Goal: Task Accomplishment & Management: Manage account settings

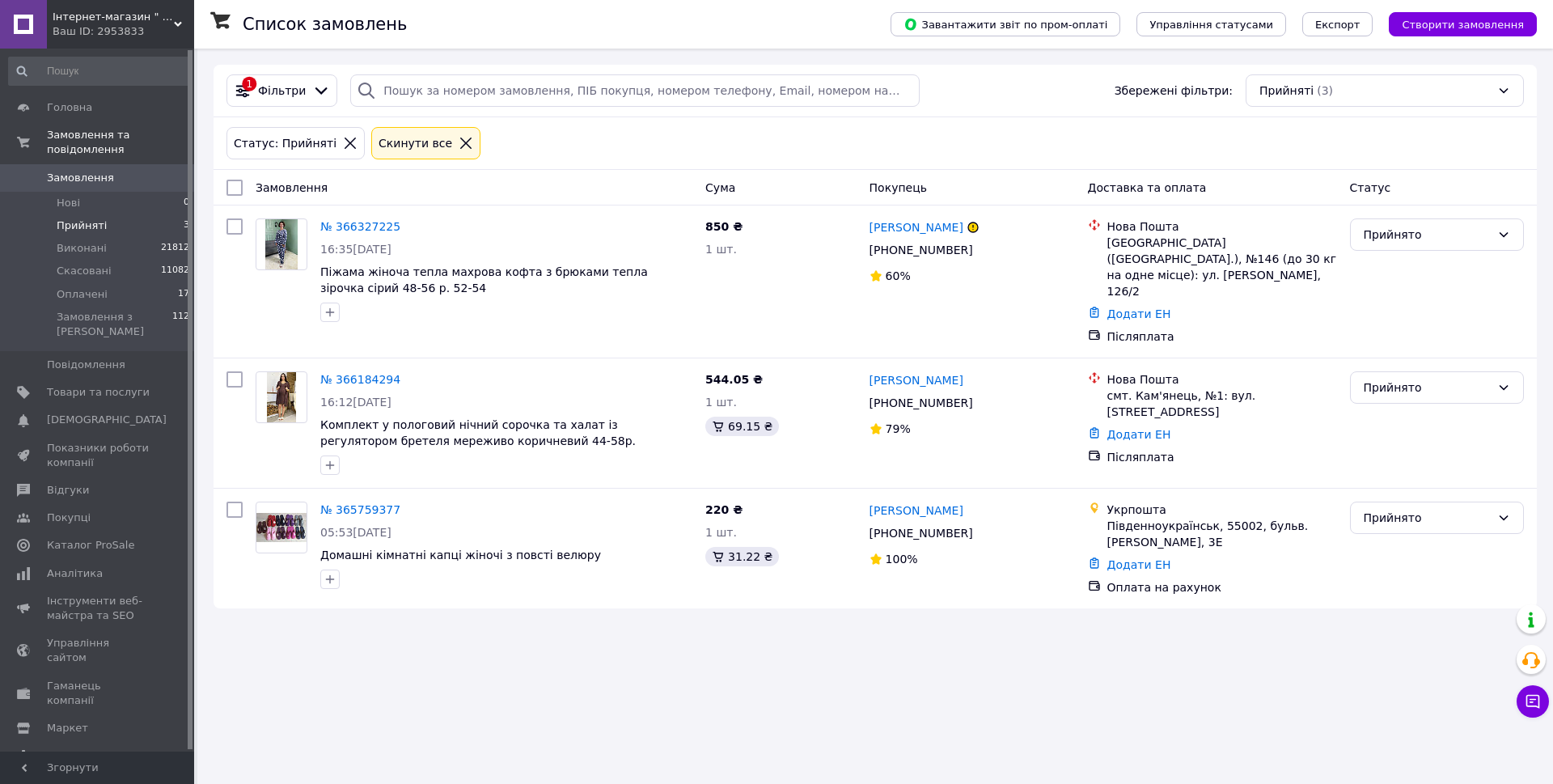
click at [1485, 22] on span "Створити замовлення" at bounding box center [1463, 24] width 123 height 12
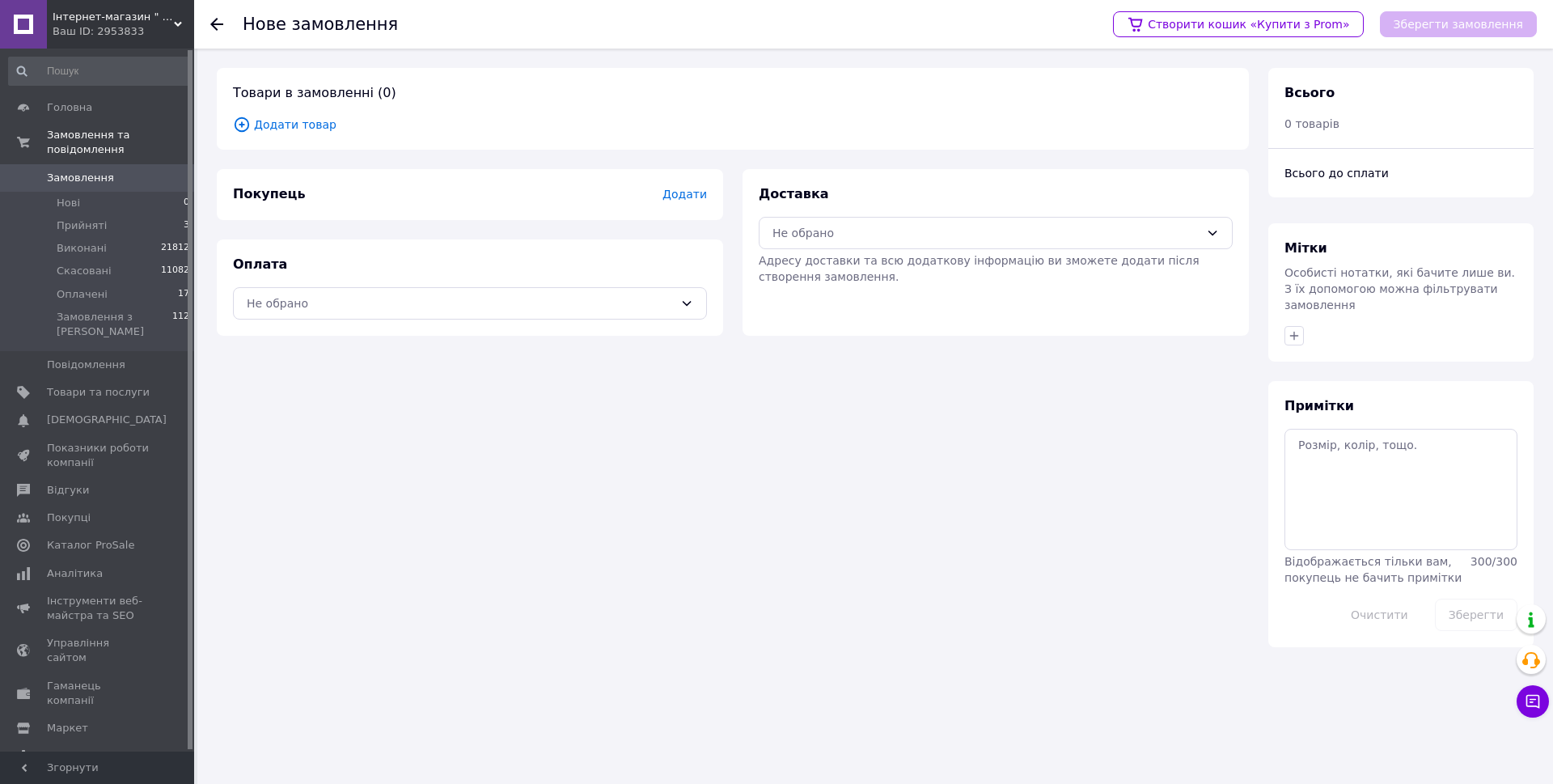
click at [304, 127] on span "Додати товар" at bounding box center [732, 124] width 1000 height 18
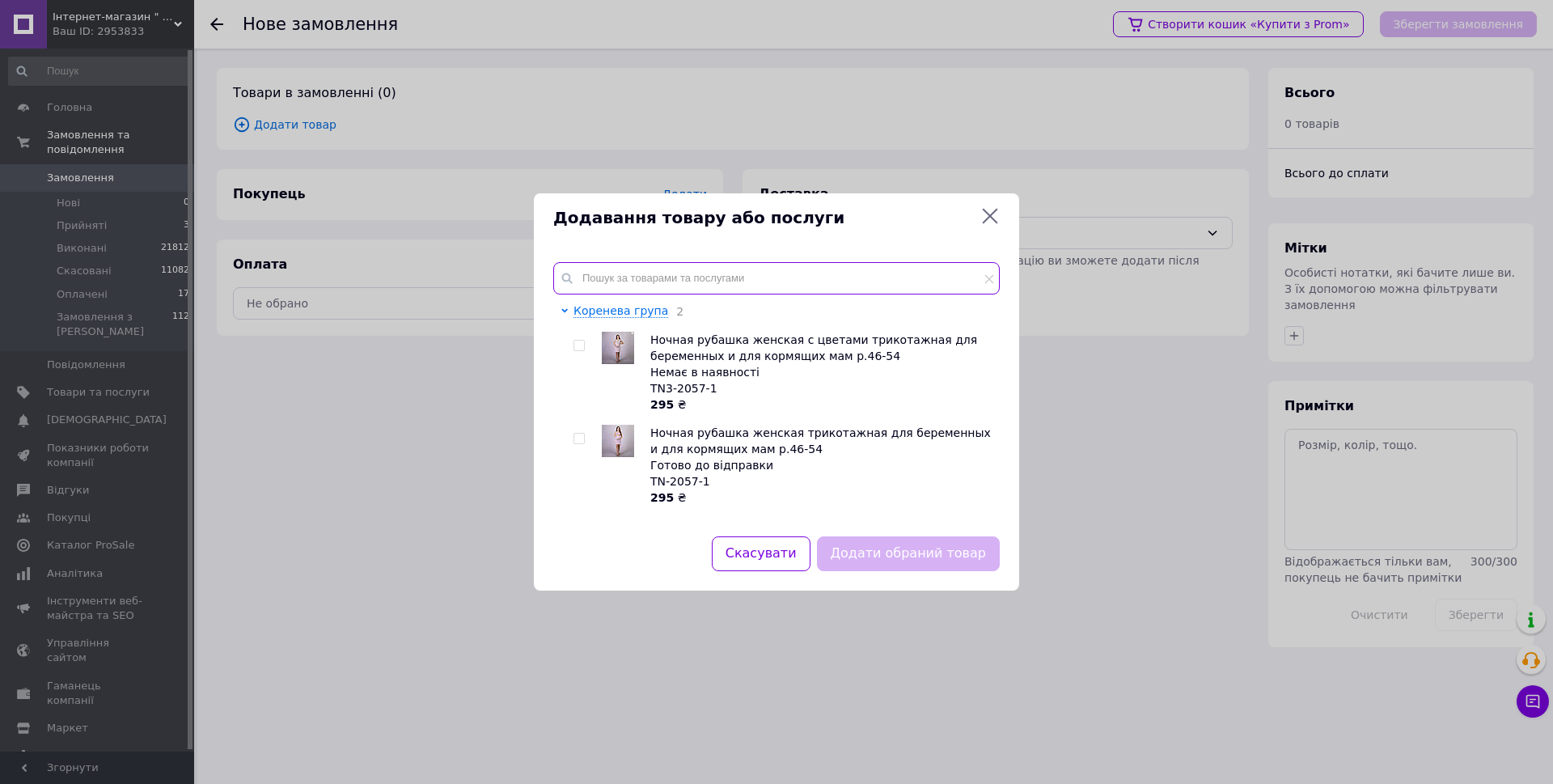
paste input "1959-а0608"
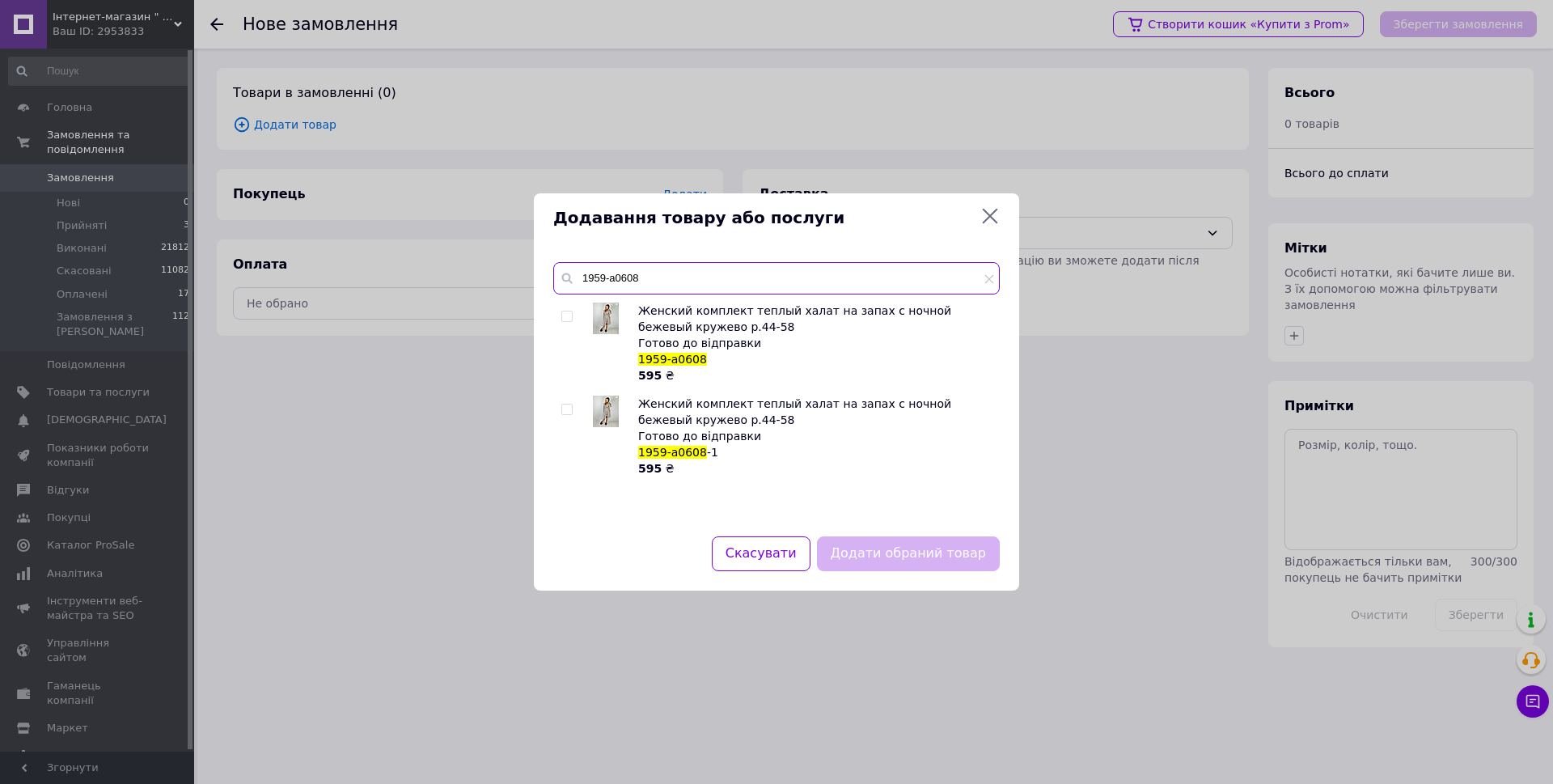
type input "1959-а0608"
click at [570, 311] on input "checkbox" at bounding box center [566, 316] width 11 height 11
checkbox input "true"
click at [881, 552] on button "Додати обраний товар" at bounding box center [908, 553] width 183 height 34
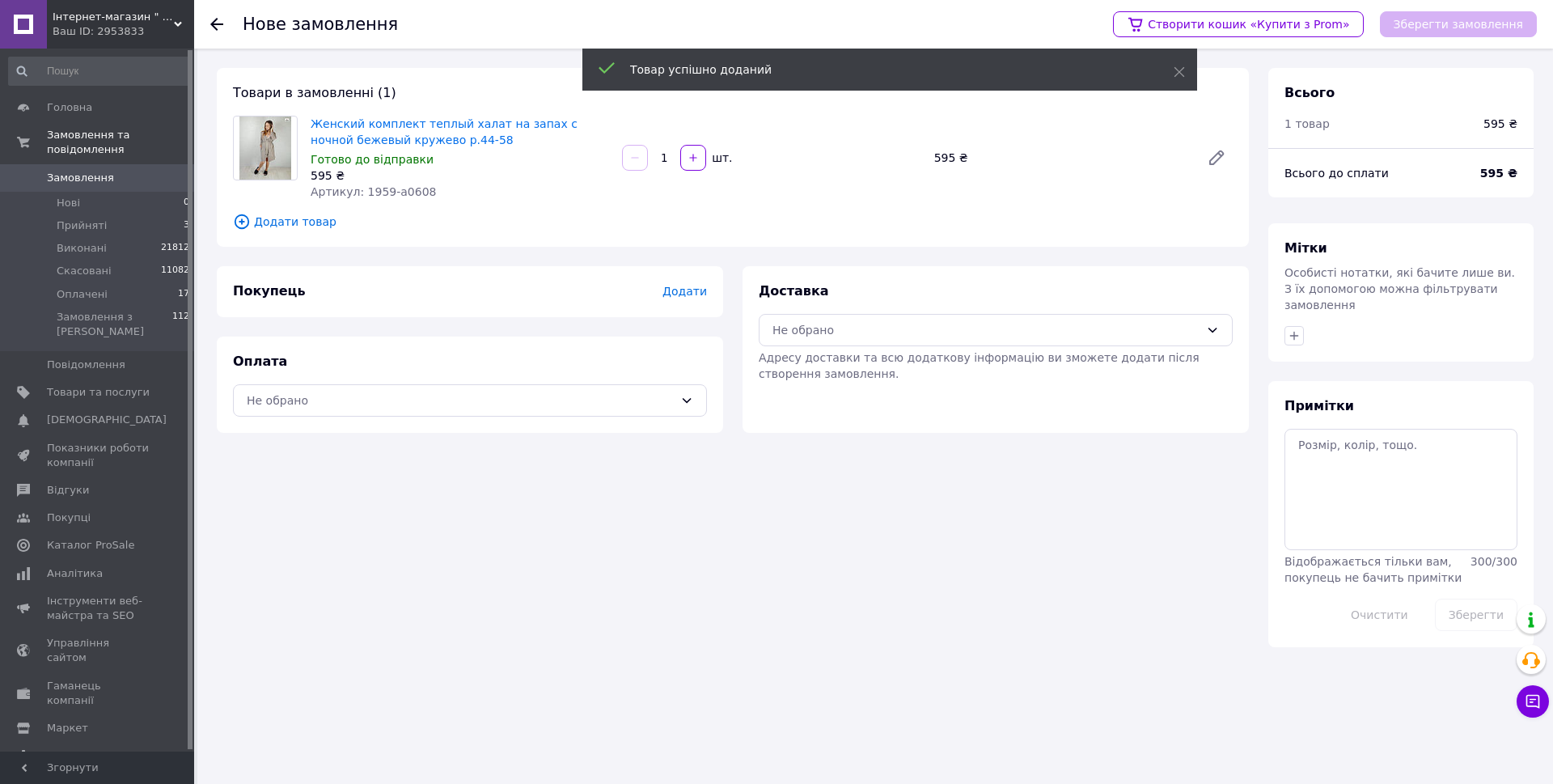
click at [690, 284] on span "Додати" at bounding box center [685, 291] width 44 height 13
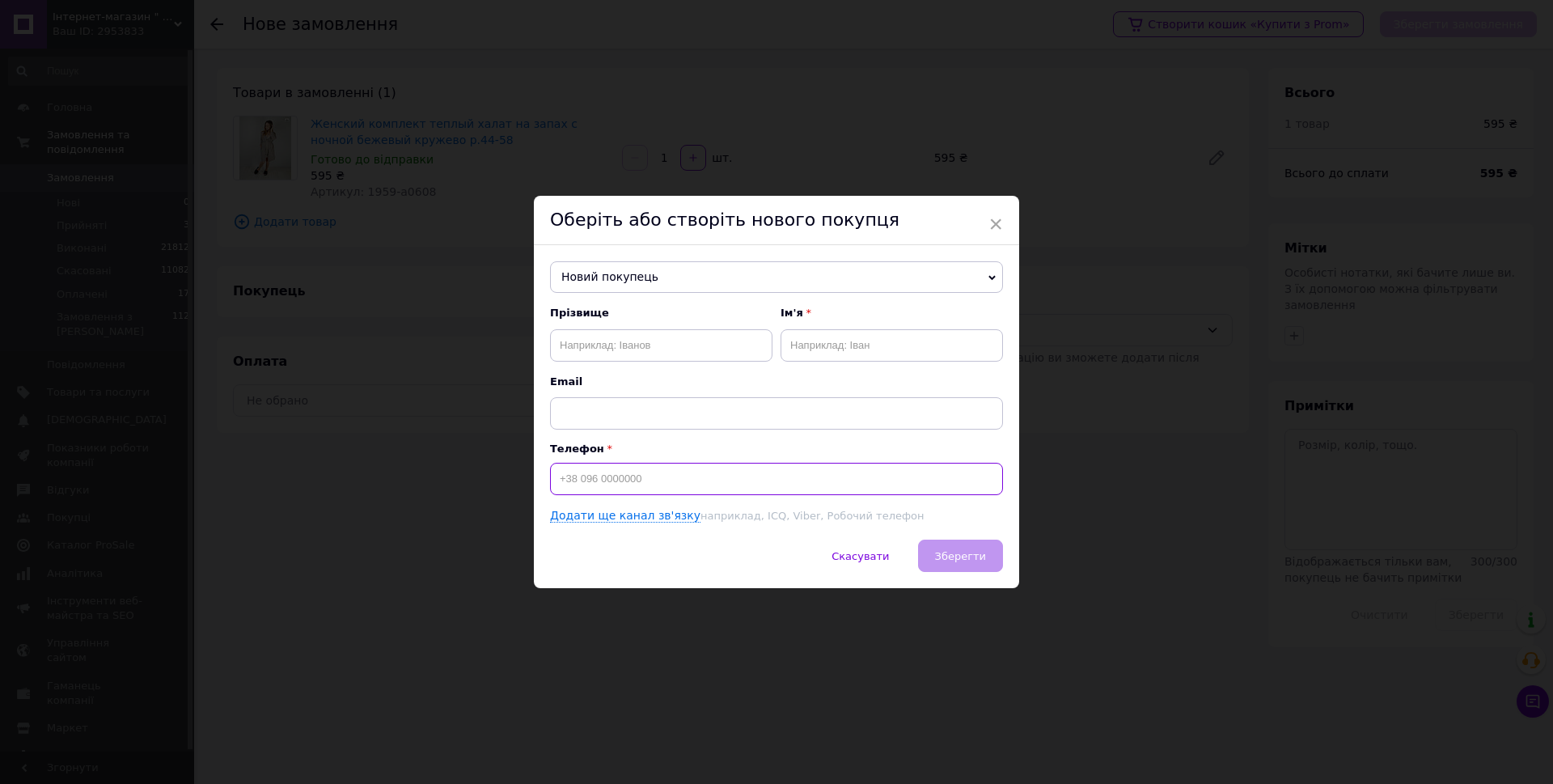
paste input "380985092191"
click at [557, 486] on input "380985092191" at bounding box center [776, 479] width 453 height 33
type input "[PHONE_NUMBER]"
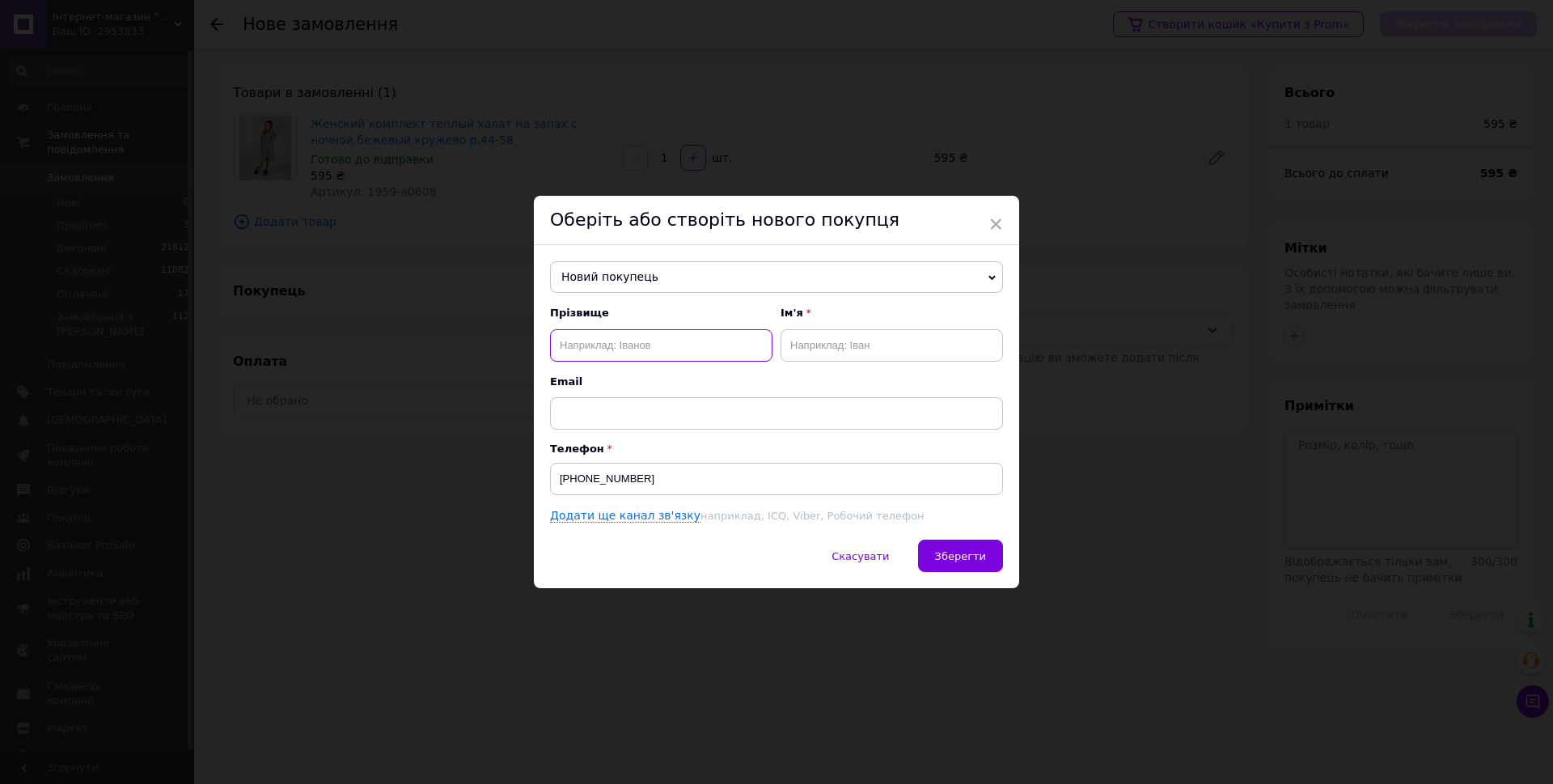
paste input "[PERSON_NAME]"
type input "[PERSON_NAME]"
drag, startPoint x: 618, startPoint y: 345, endPoint x: 518, endPoint y: 333, distance: 100.7
click at [516, 333] on div "× Оберіть або створіть нового покупця Новий покупець [PERSON_NAME] [PHONE_NUMBE…" at bounding box center [776, 392] width 1553 height 784
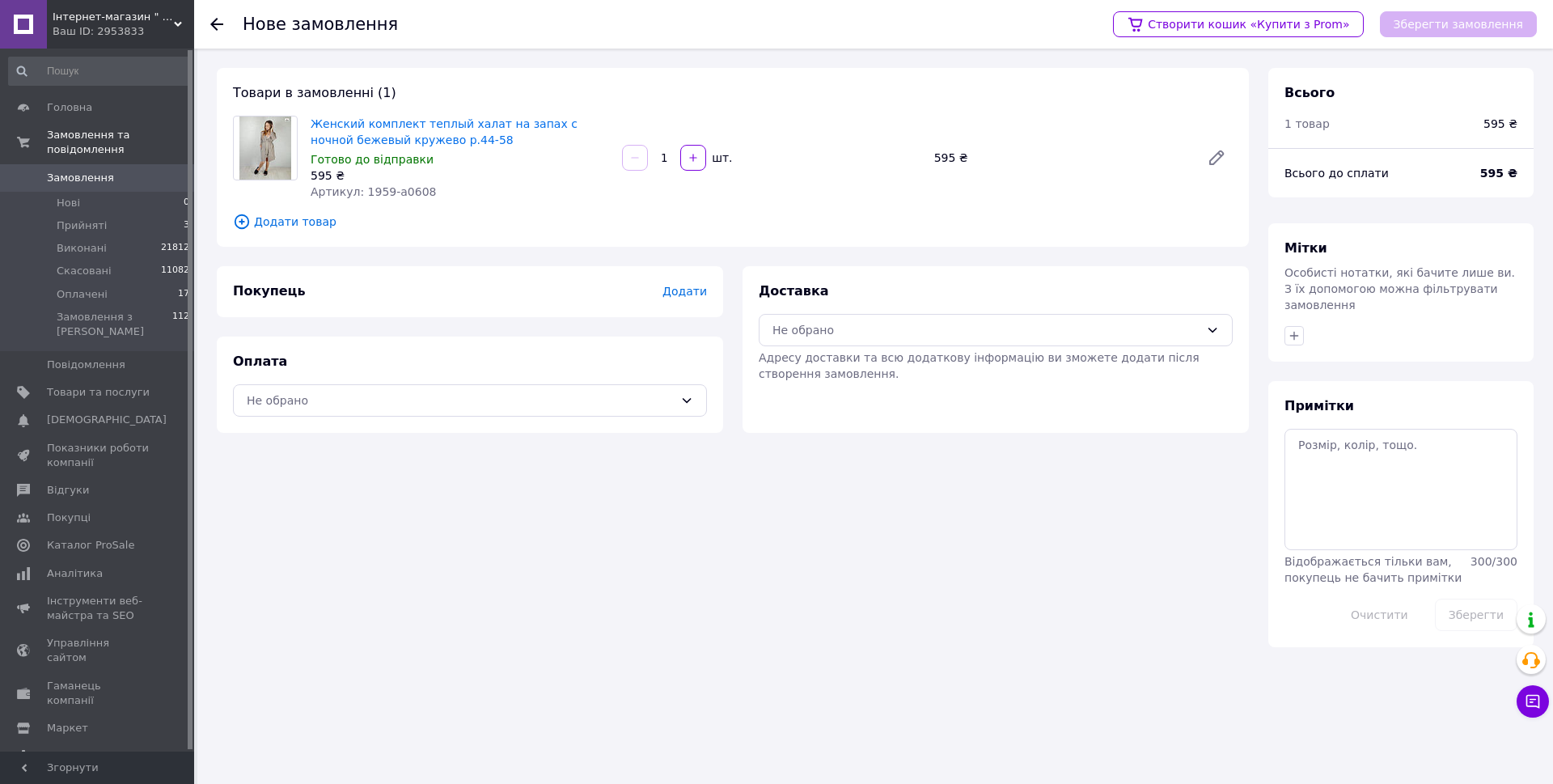
click at [688, 293] on span "Додати" at bounding box center [685, 291] width 44 height 13
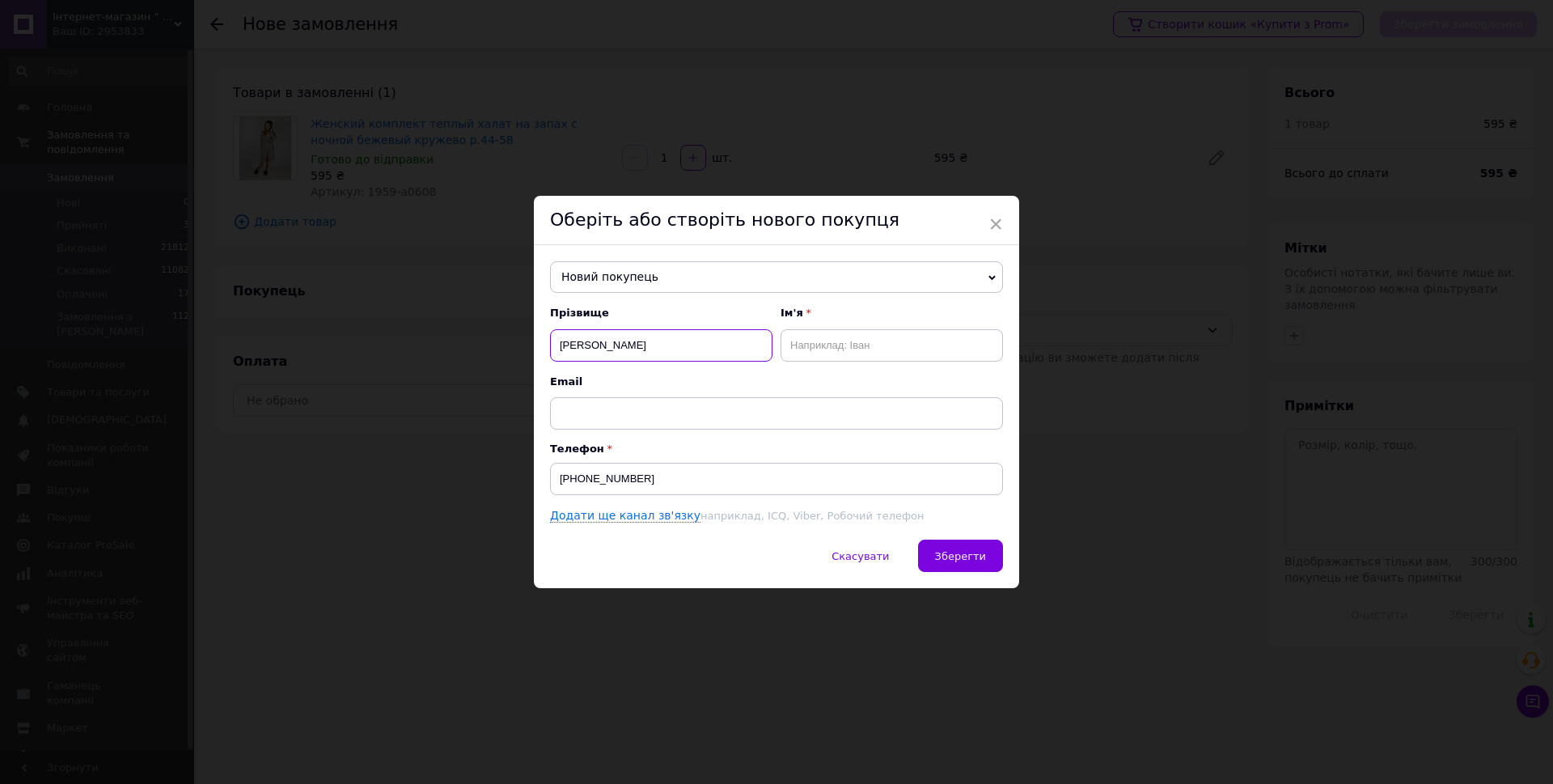
drag, startPoint x: 611, startPoint y: 337, endPoint x: 720, endPoint y: 357, distance: 110.8
click at [720, 357] on input "[PERSON_NAME]" at bounding box center [661, 346] width 222 height 33
type input "[PERSON_NAME]"
paste input "[PERSON_NAME]"
drag, startPoint x: 884, startPoint y: 344, endPoint x: 944, endPoint y: 353, distance: 60.7
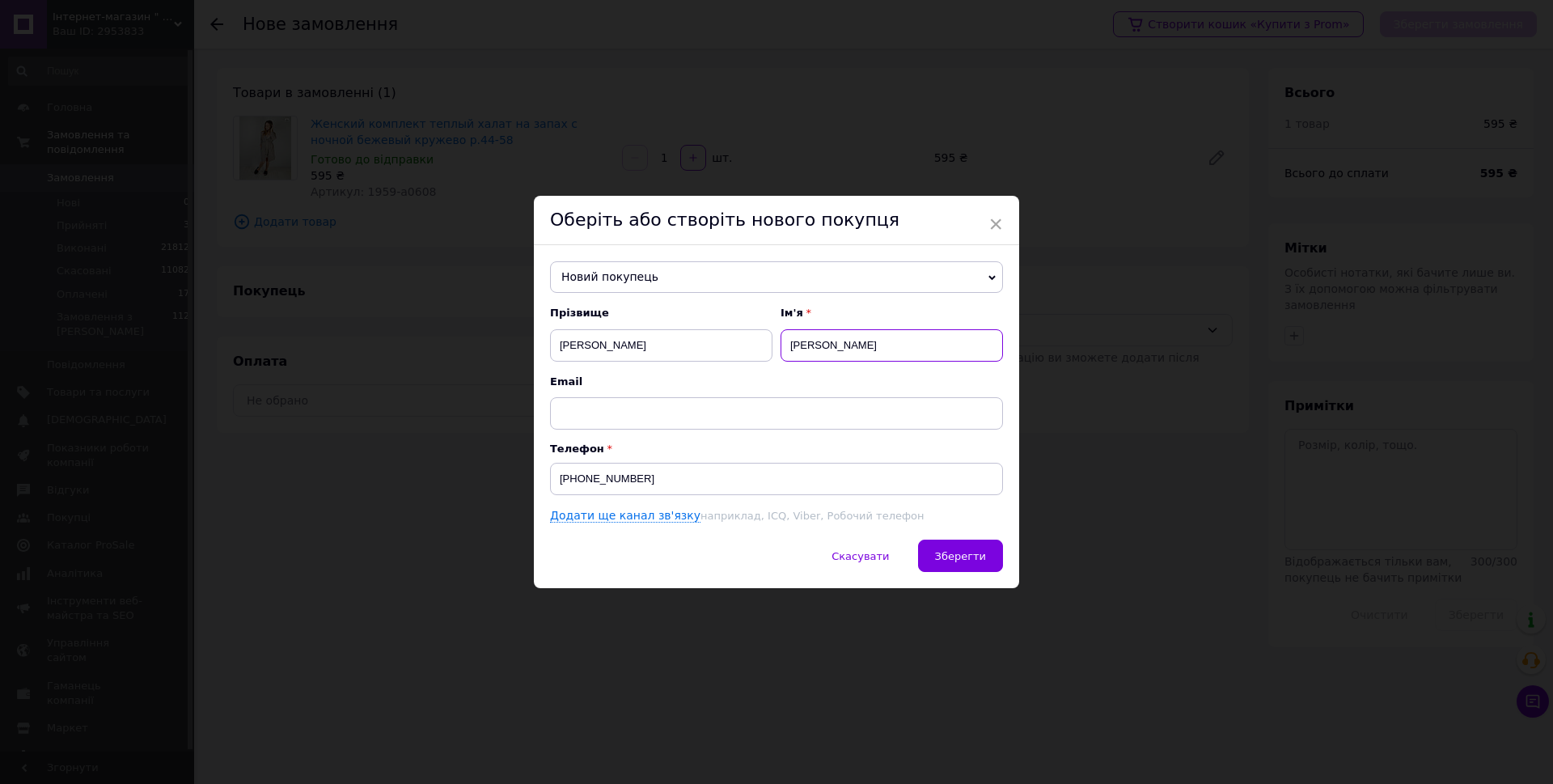
click at [942, 353] on input "[PERSON_NAME]" at bounding box center [891, 346] width 222 height 33
drag, startPoint x: 843, startPoint y: 345, endPoint x: 778, endPoint y: 343, distance: 65.0
click at [780, 342] on input "[PERSON_NAME]" at bounding box center [891, 346] width 222 height 33
type input "Діана"
click at [957, 564] on button "Зберегти" at bounding box center [960, 555] width 85 height 33
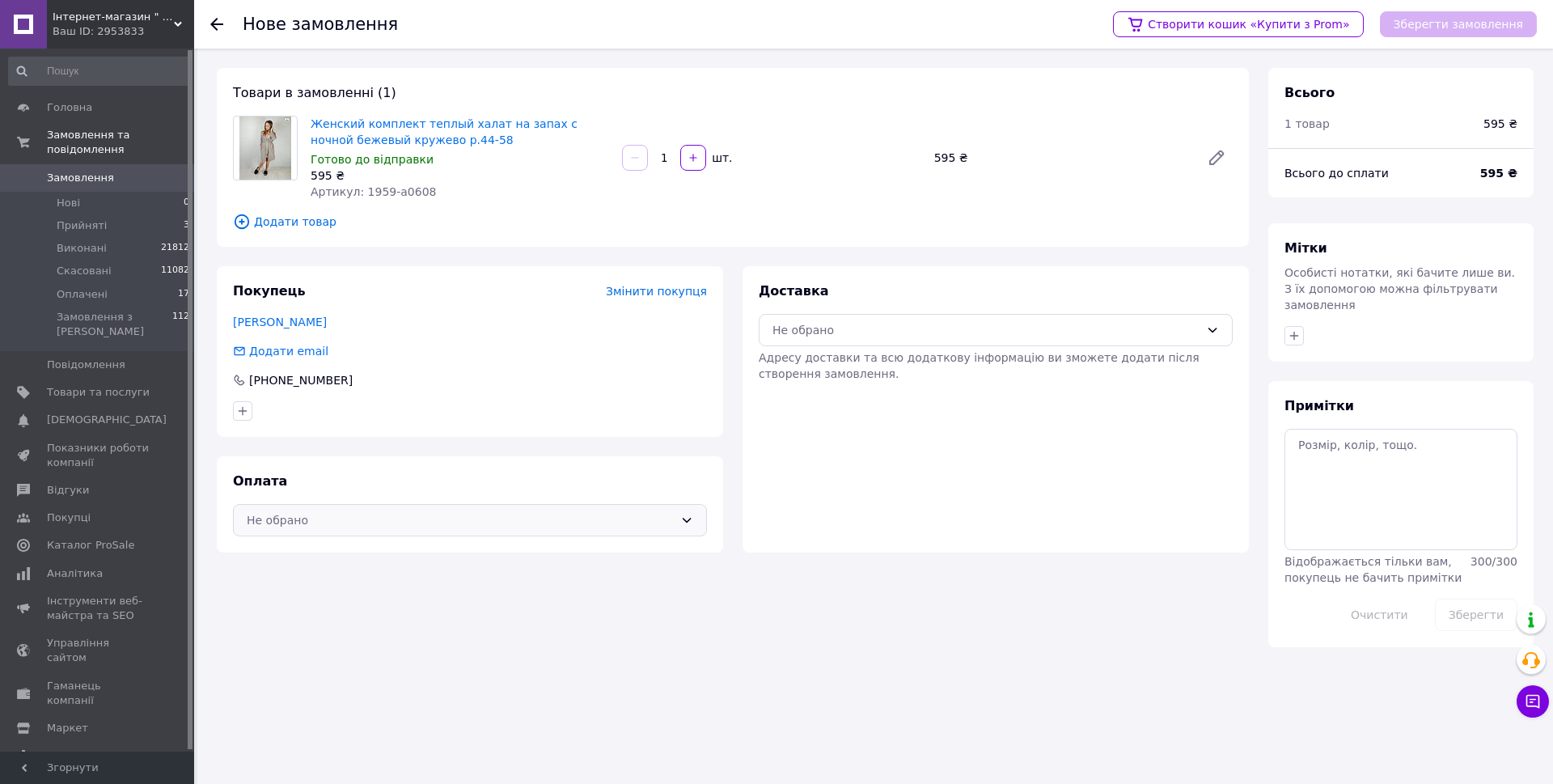
click at [664, 513] on div "Не обрано" at bounding box center [461, 520] width 427 height 18
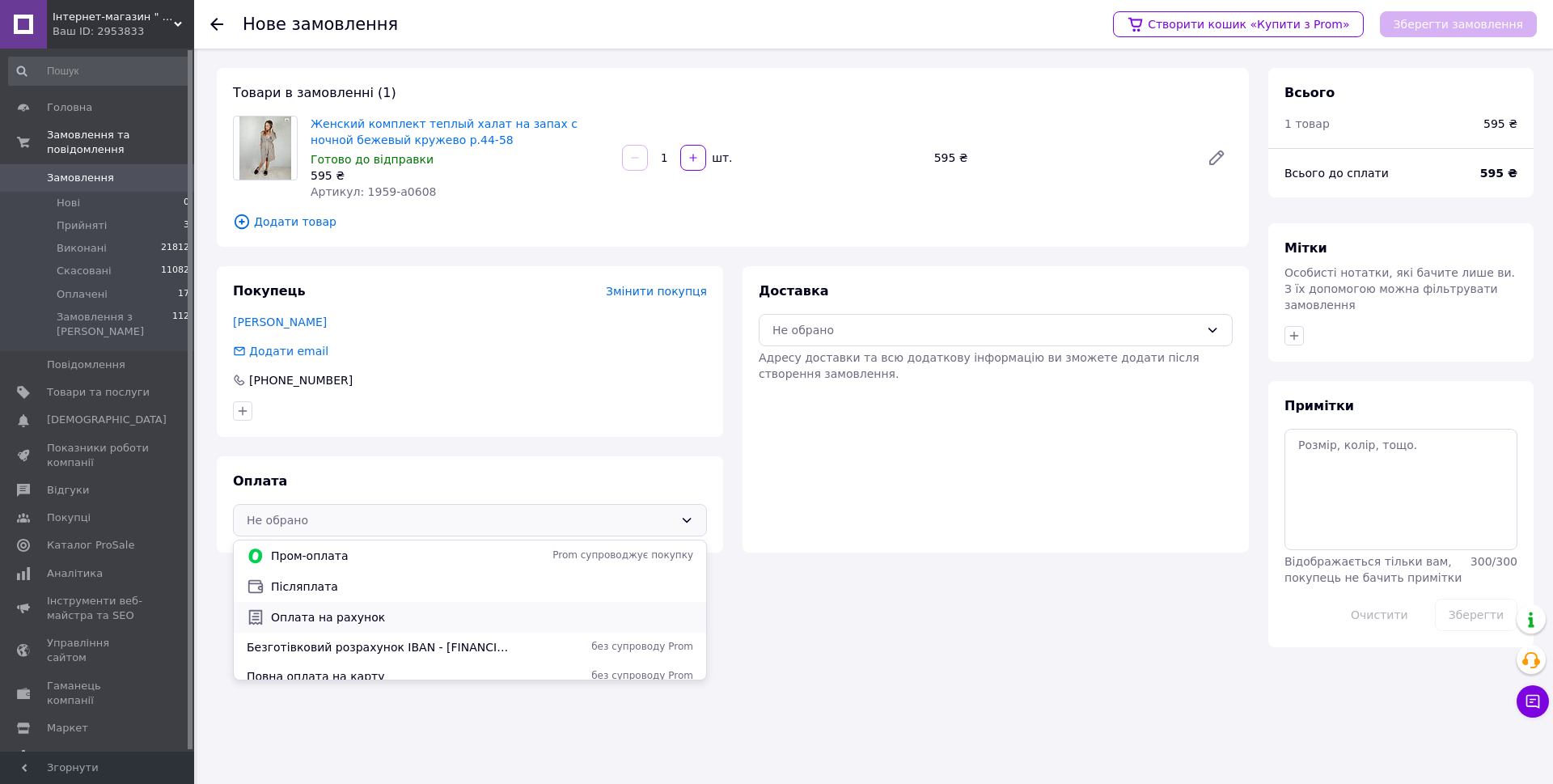
click at [398, 616] on span "Оплата на рахунок" at bounding box center [482, 616] width 422 height 16
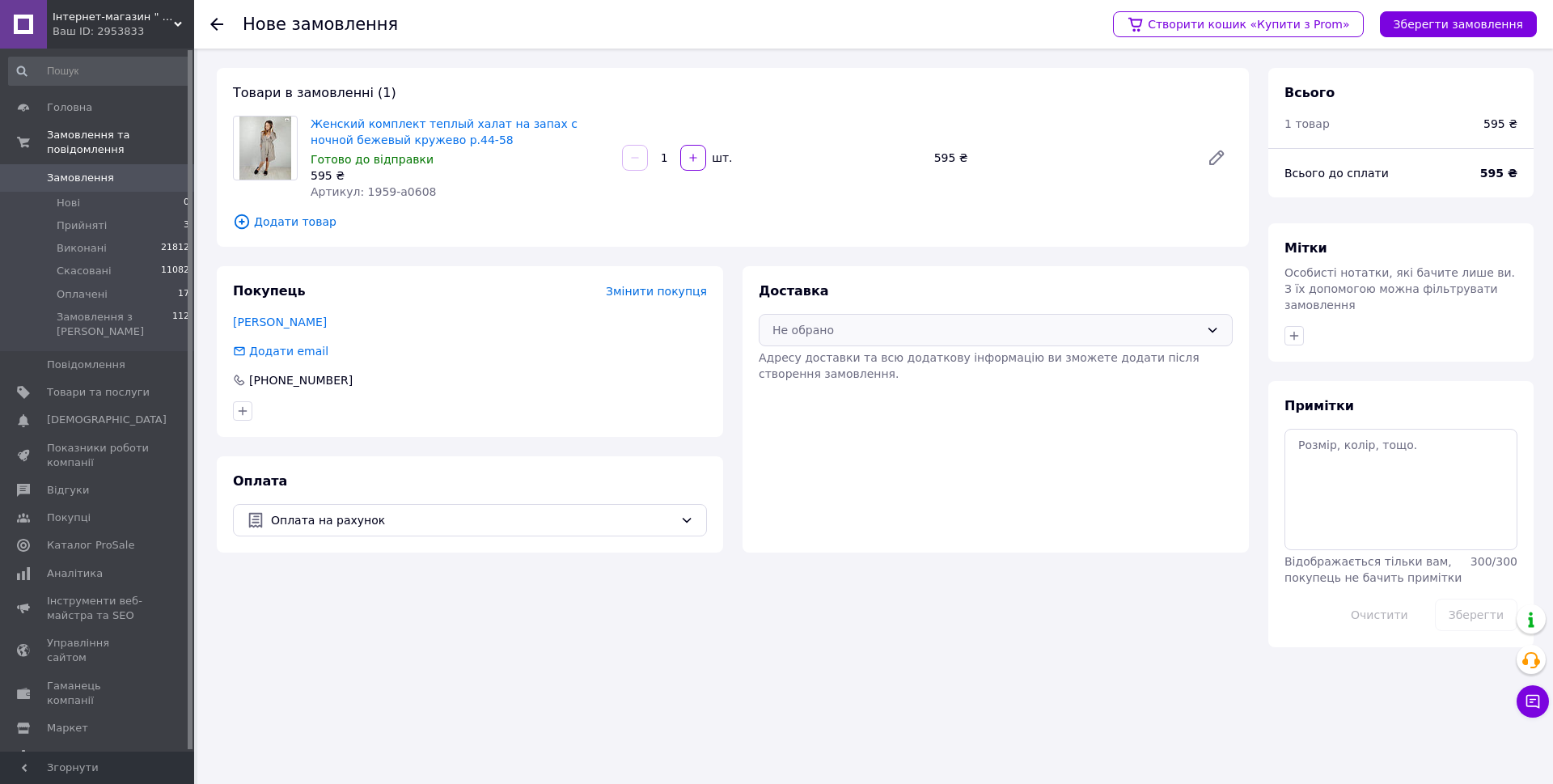
click at [1081, 323] on div "Не обрано" at bounding box center [986, 329] width 427 height 18
click at [942, 371] on span "Нова Пошта (платна)" at bounding box center [1007, 365] width 422 height 16
click at [1457, 23] on button "Зберегти замовлення" at bounding box center [1458, 24] width 157 height 26
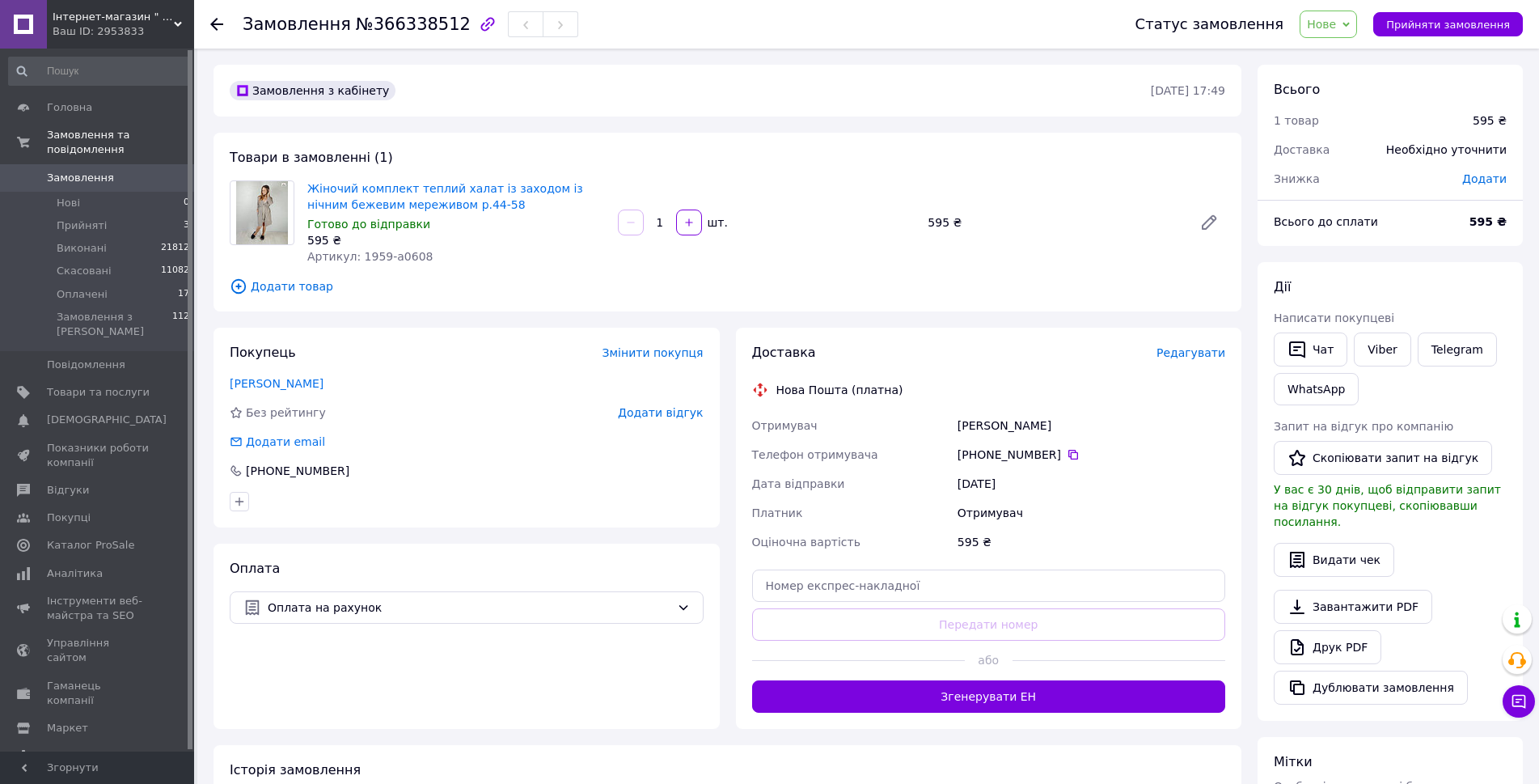
click at [1196, 357] on span "Редагувати" at bounding box center [1191, 353] width 69 height 13
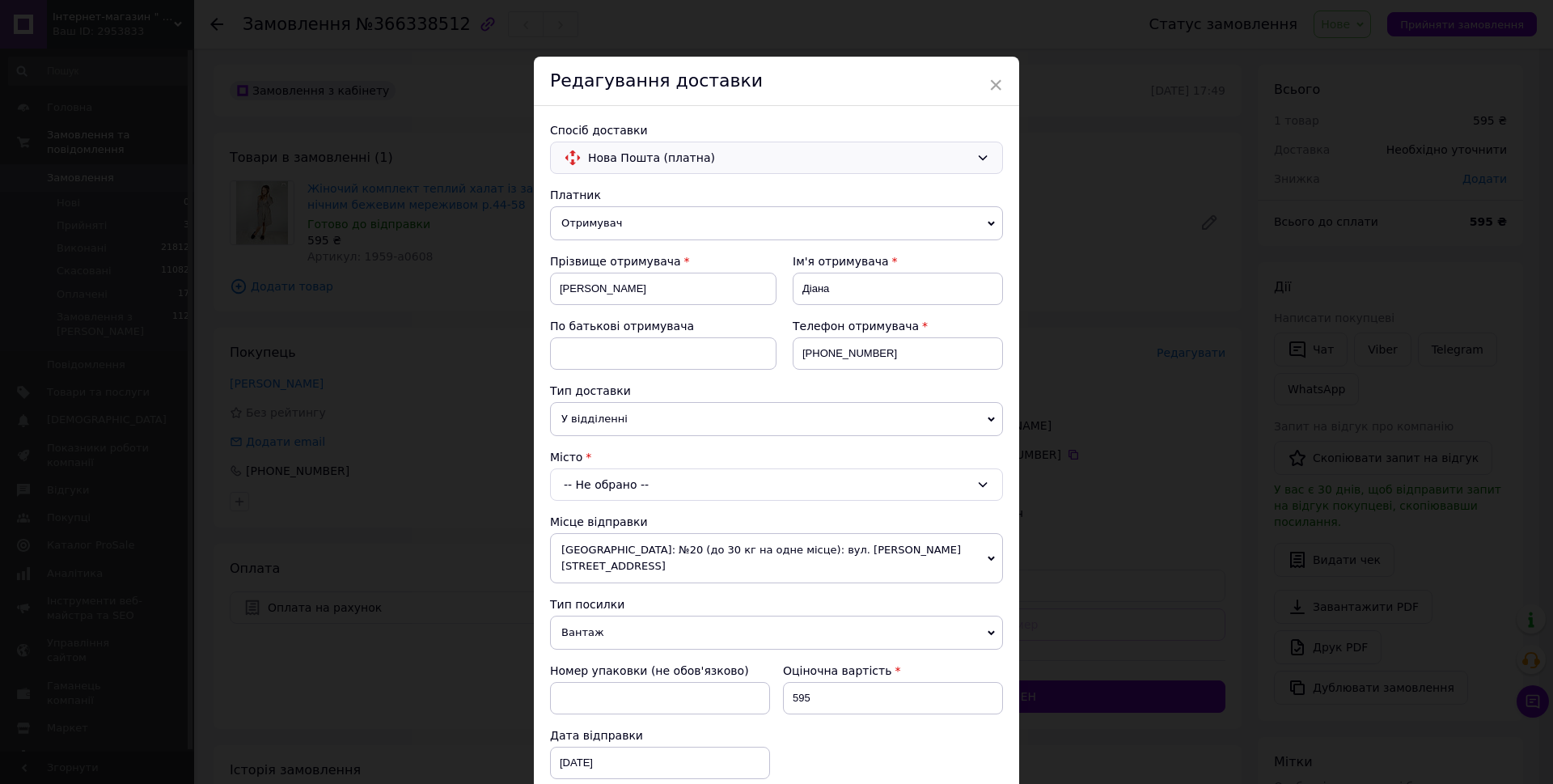
click at [722, 159] on span "Нова Пошта (платна)" at bounding box center [778, 157] width 382 height 18
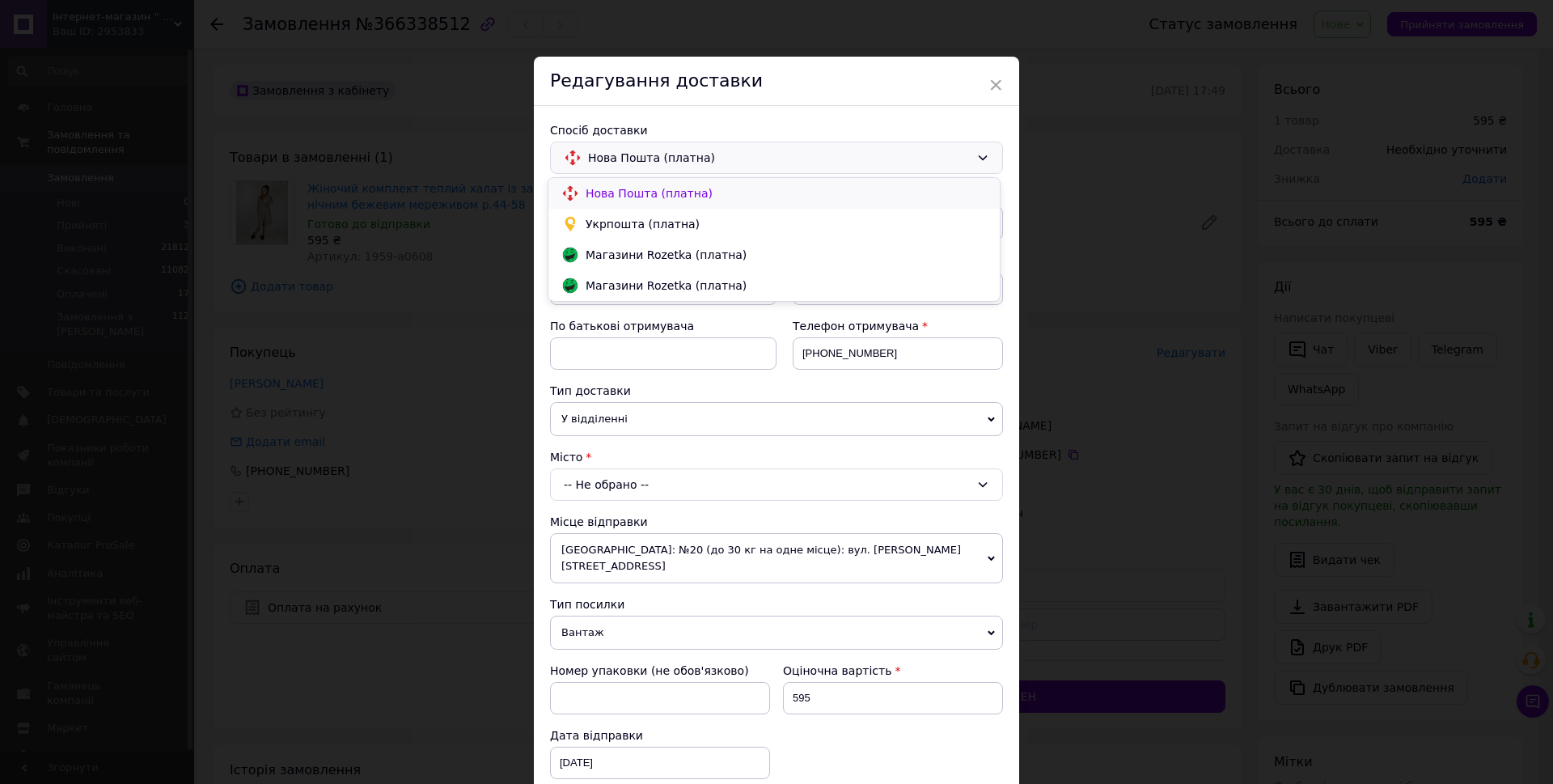
click at [648, 196] on span "Нова Пошта (платна)" at bounding box center [786, 192] width 401 height 16
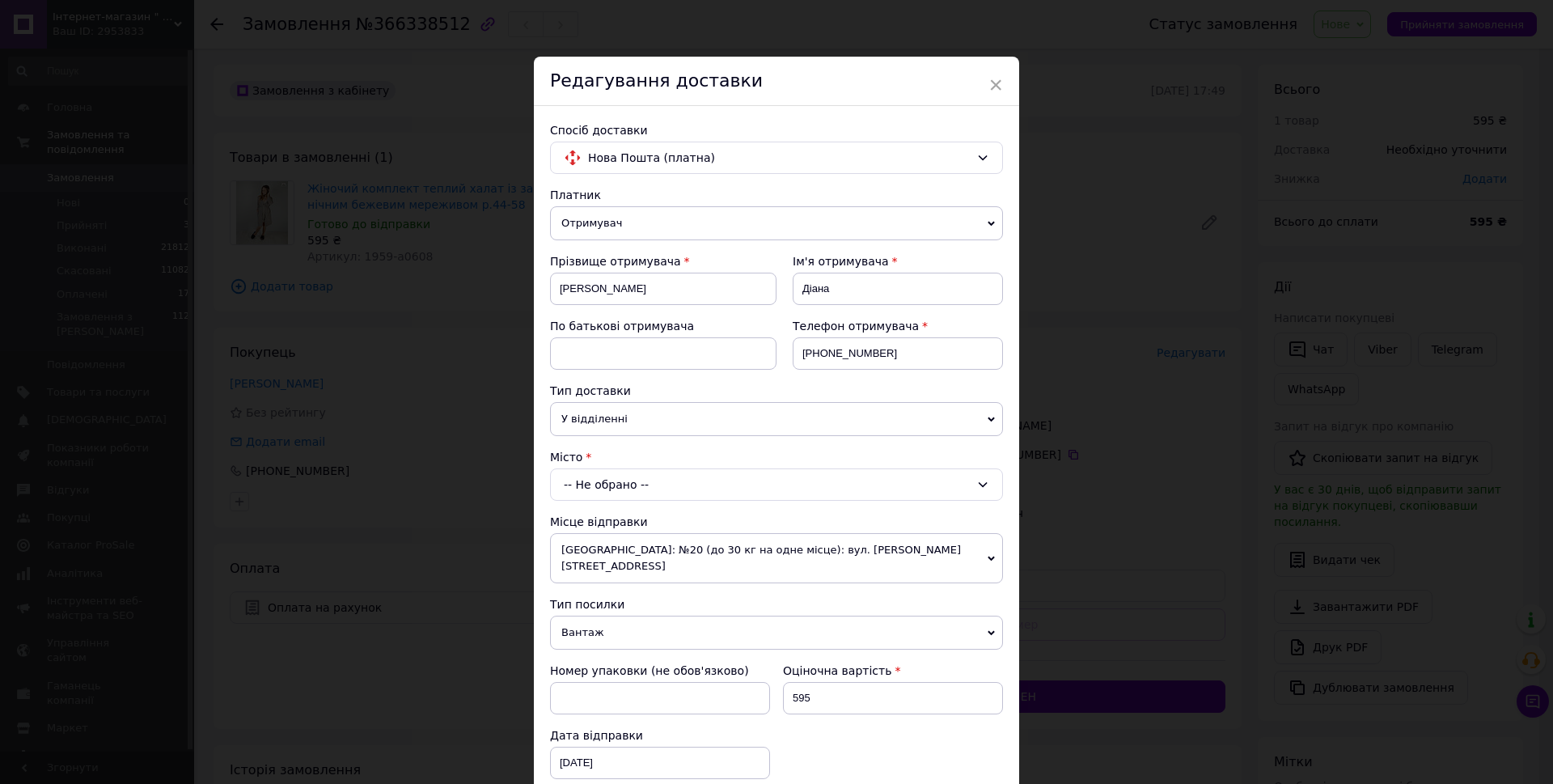
click at [647, 410] on span "У відділенні" at bounding box center [776, 418] width 453 height 34
click at [615, 473] on li "В поштоматі" at bounding box center [776, 474] width 453 height 24
click at [618, 489] on div "-- Не обрано --" at bounding box center [776, 484] width 453 height 33
click at [580, 521] on input "химеь" at bounding box center [776, 521] width 443 height 29
click at [574, 518] on input "химеь" at bounding box center [776, 521] width 443 height 29
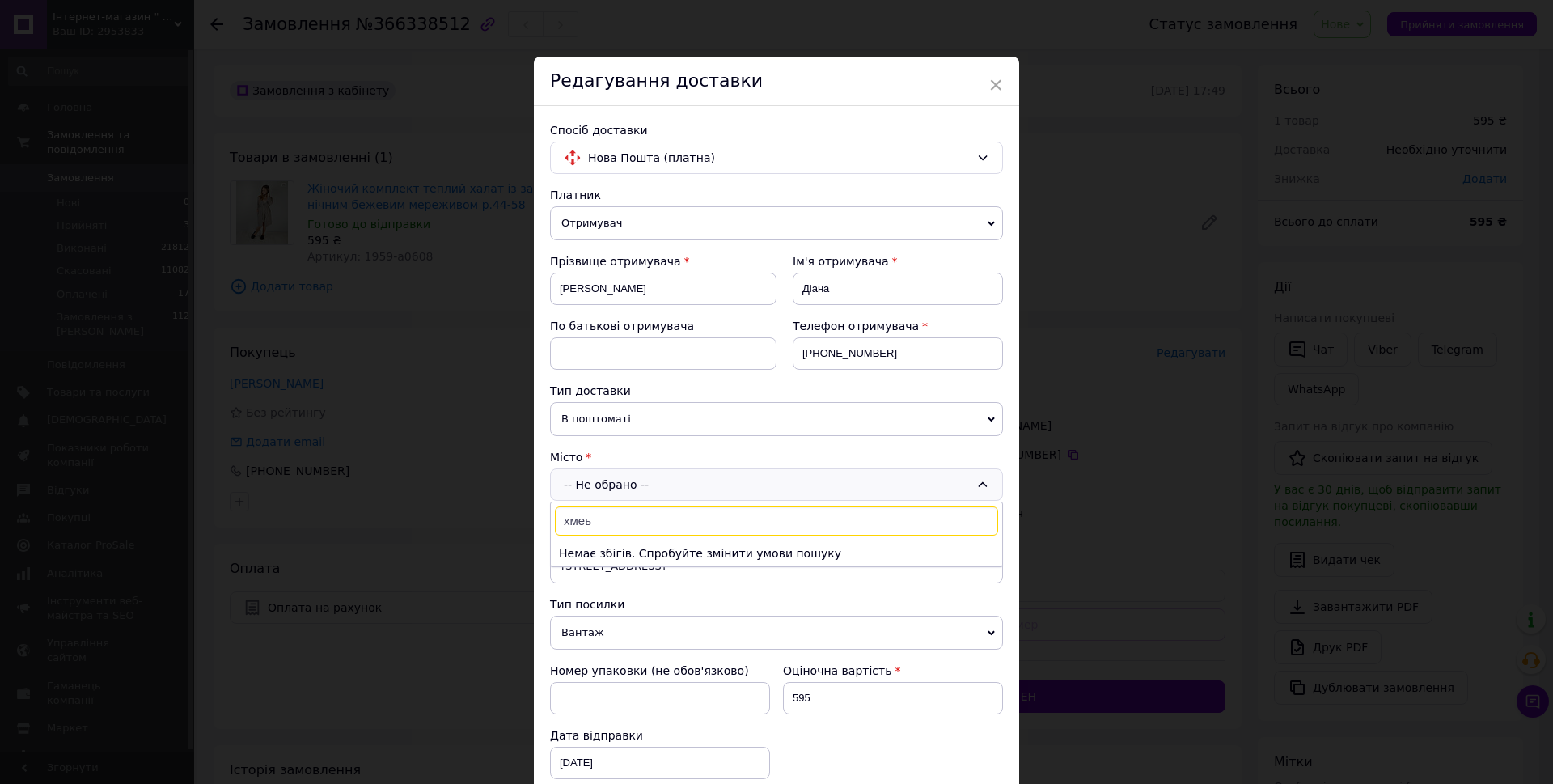
click at [587, 524] on input "хмеь" at bounding box center [776, 521] width 443 height 29
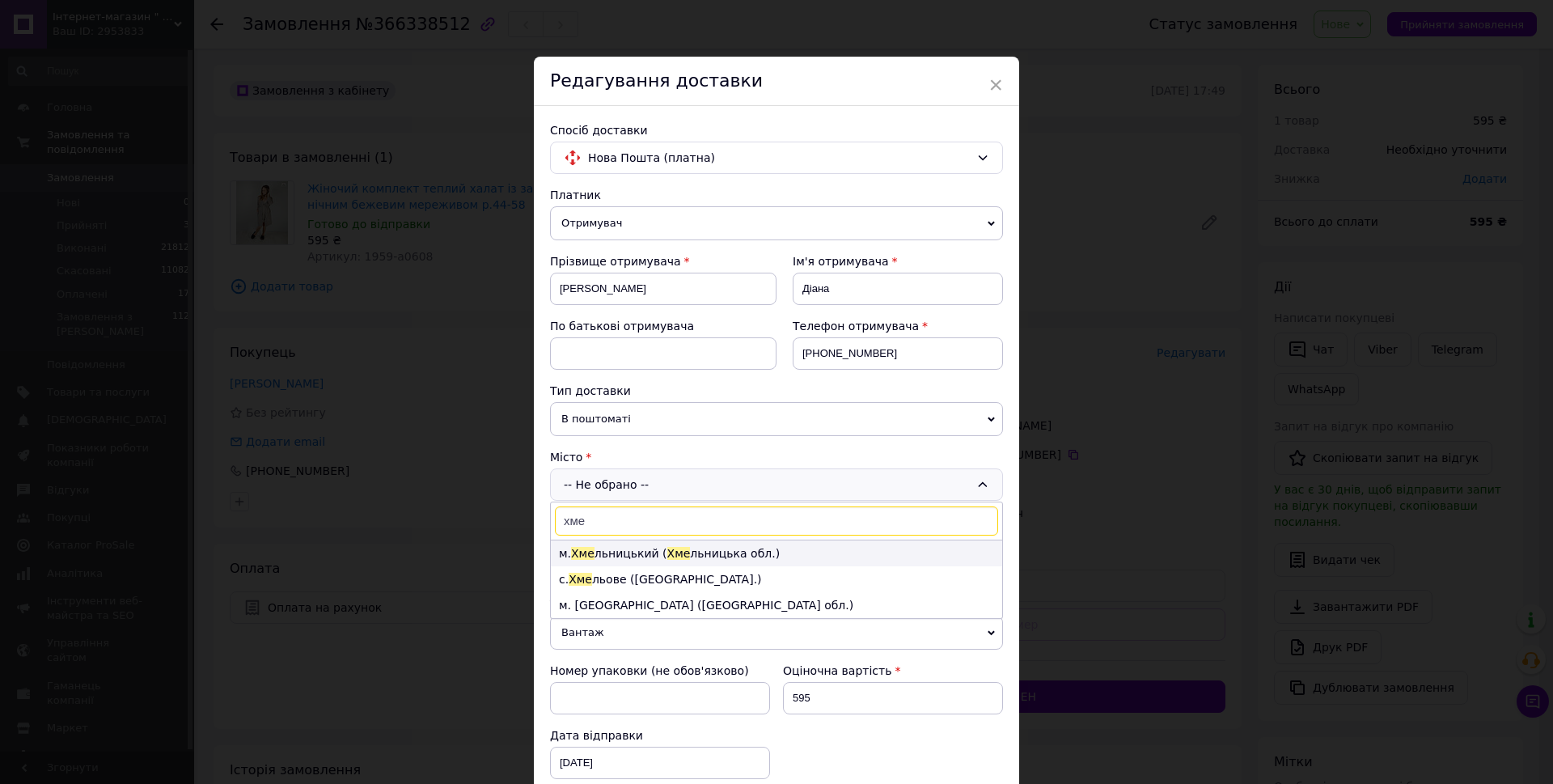
type input "хме"
click at [654, 562] on li "м. [PERSON_NAME] ( [PERSON_NAME] обл.)" at bounding box center [776, 552] width 451 height 26
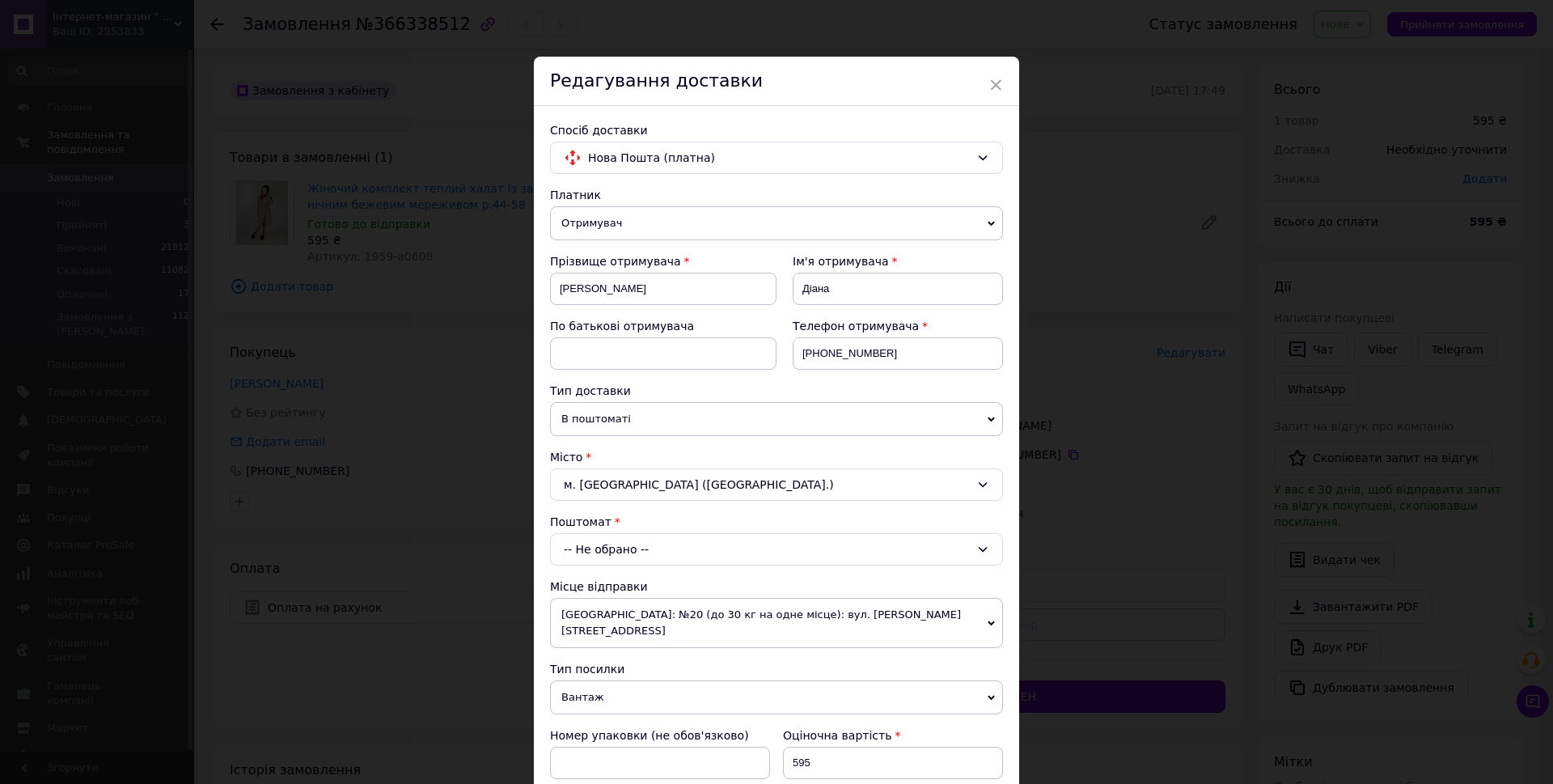
click at [659, 550] on div "-- Не обрано --" at bounding box center [776, 549] width 453 height 33
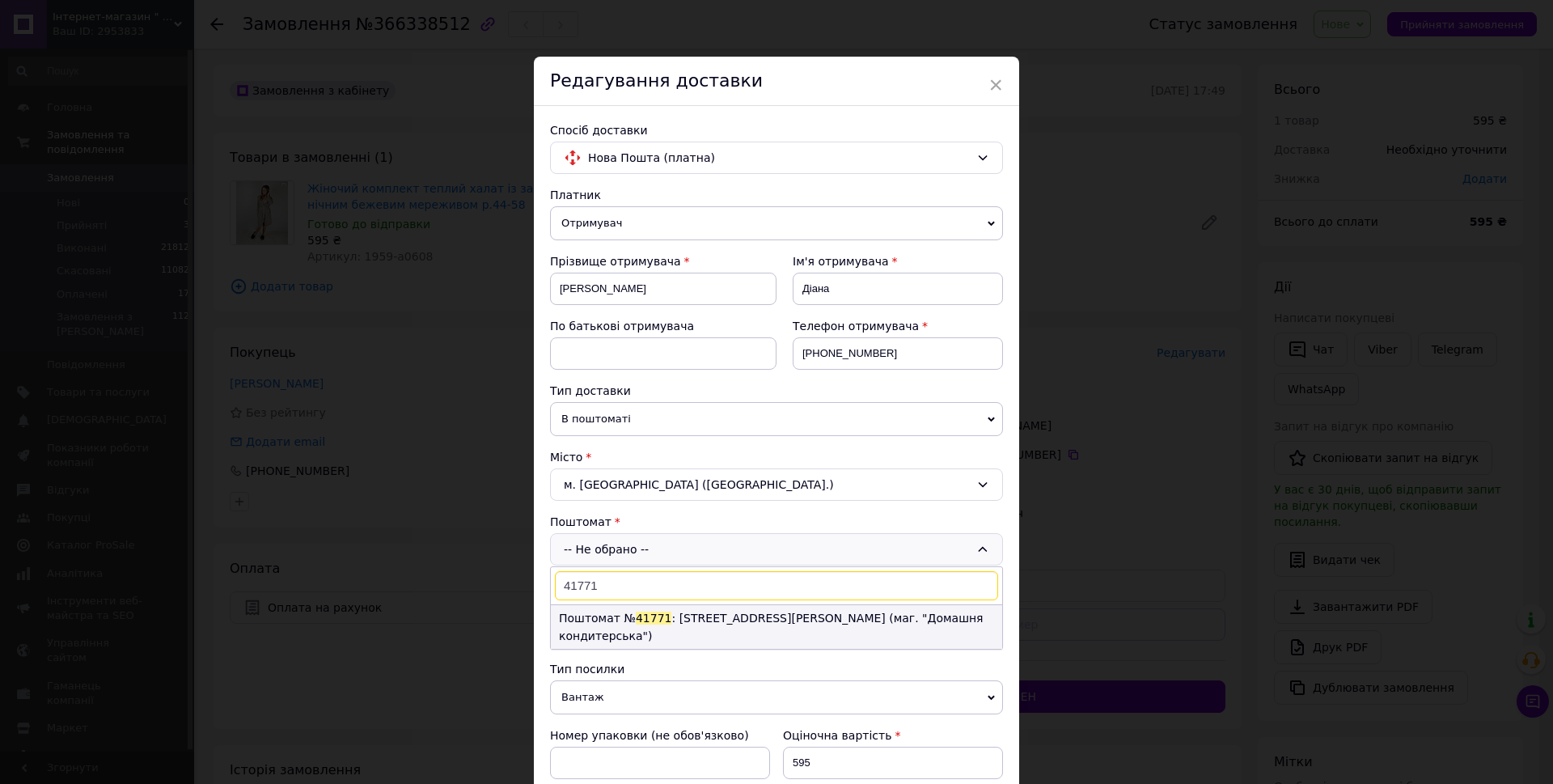
type input "41771"
click at [649, 612] on span "41771" at bounding box center [654, 618] width 36 height 13
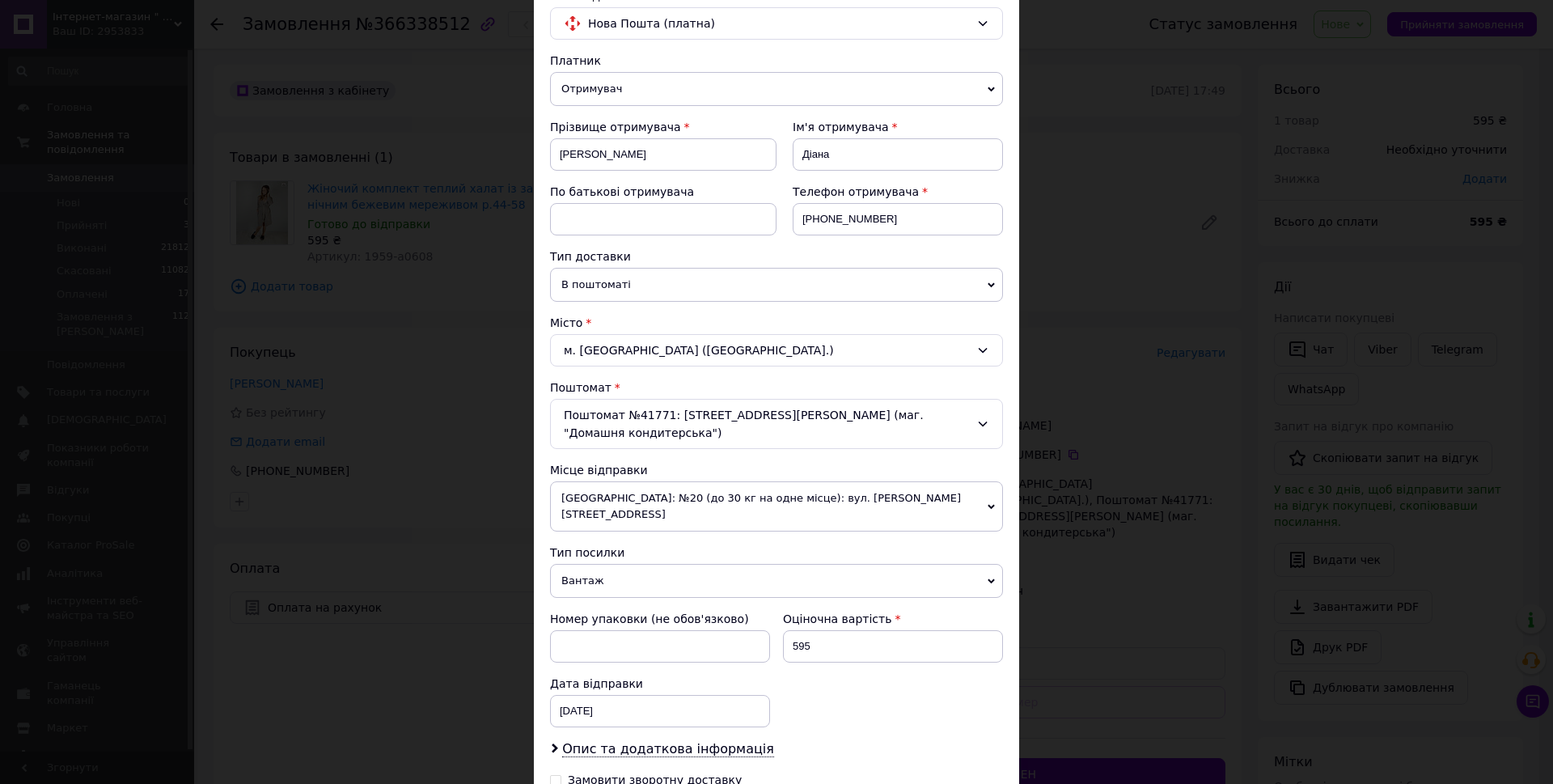
scroll to position [242, 0]
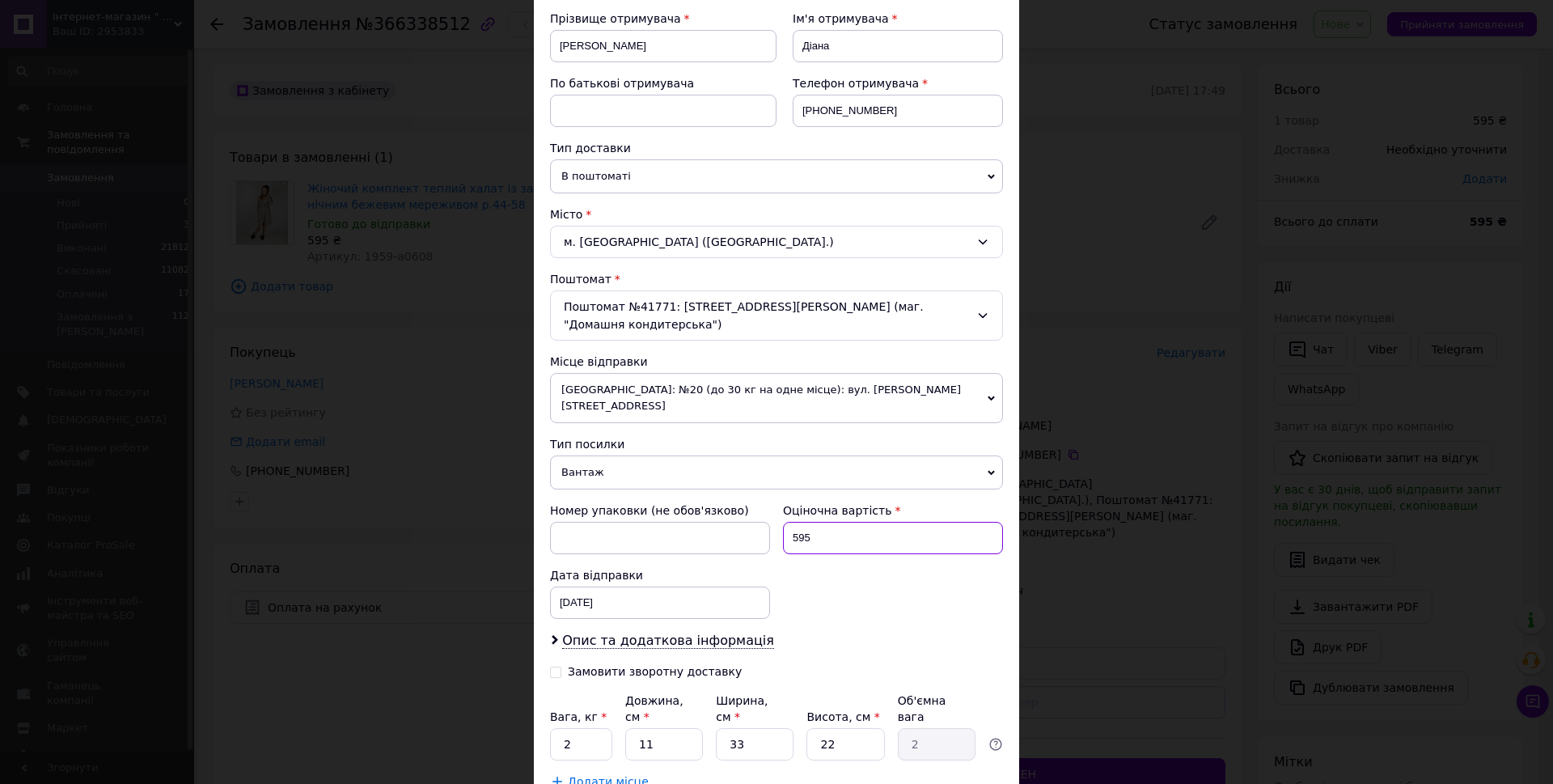
click at [821, 526] on input "595" at bounding box center [893, 538] width 220 height 33
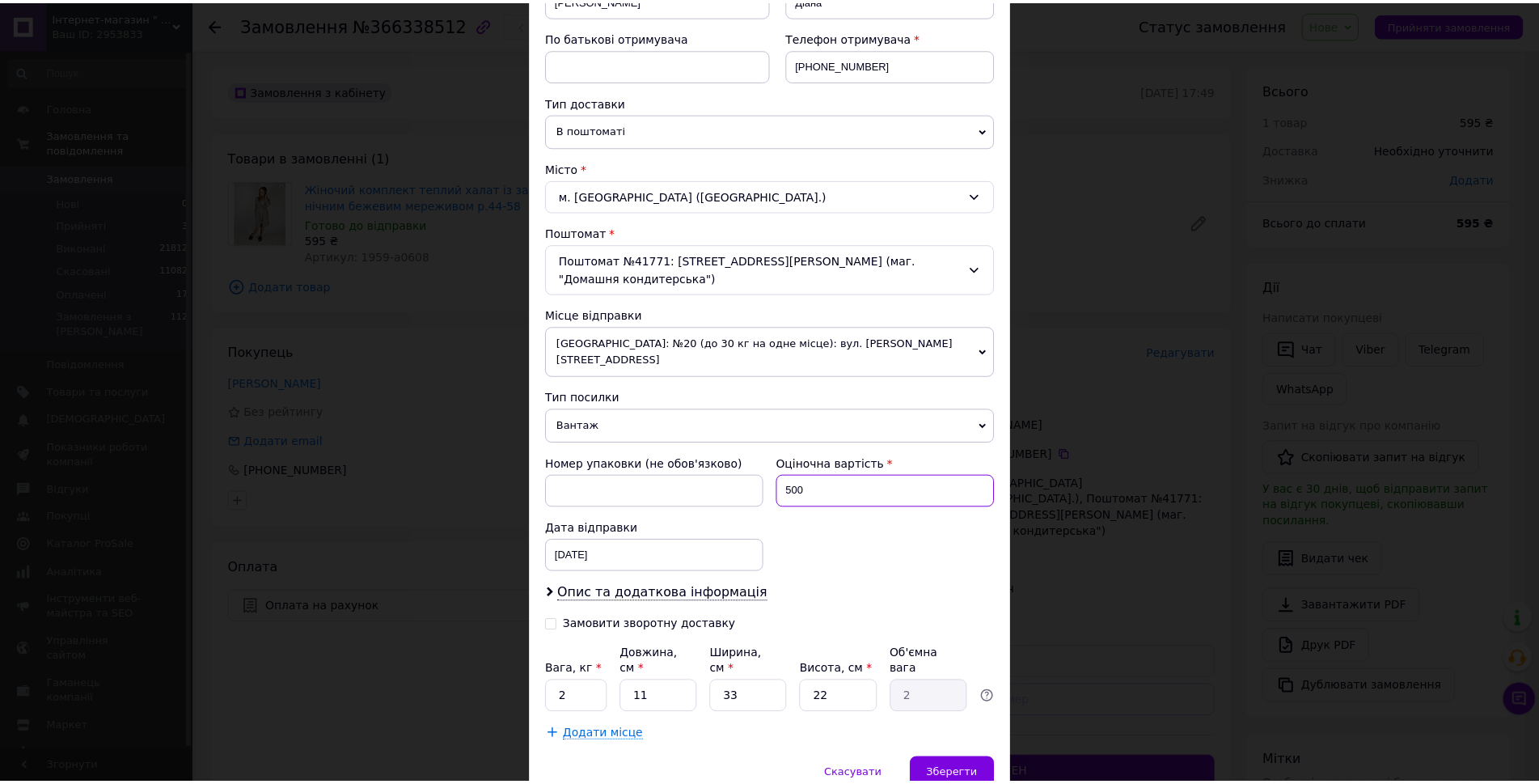
scroll to position [337, 0]
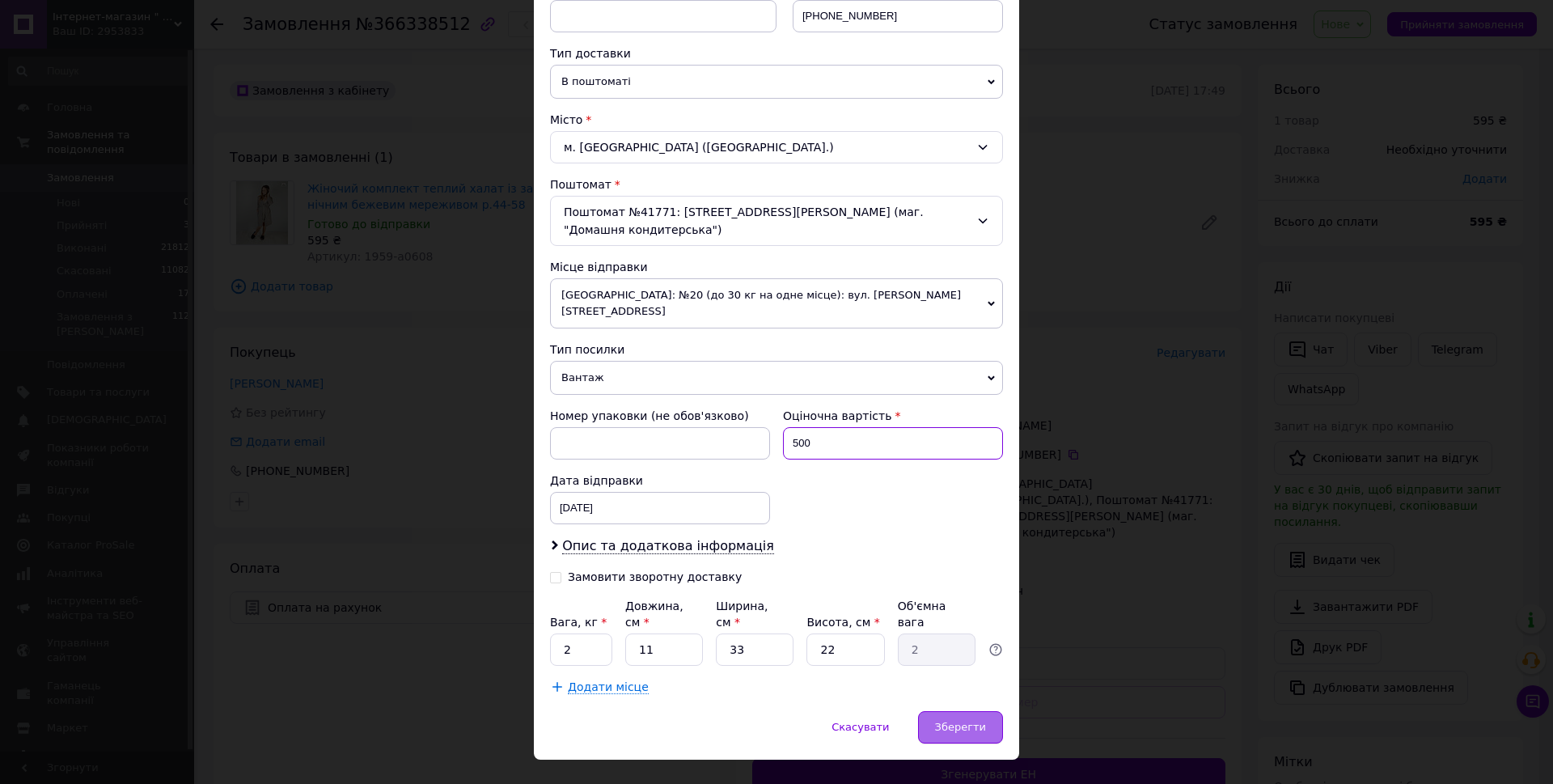
type input "500"
click at [956, 721] on span "Зберегти" at bounding box center [959, 727] width 51 height 12
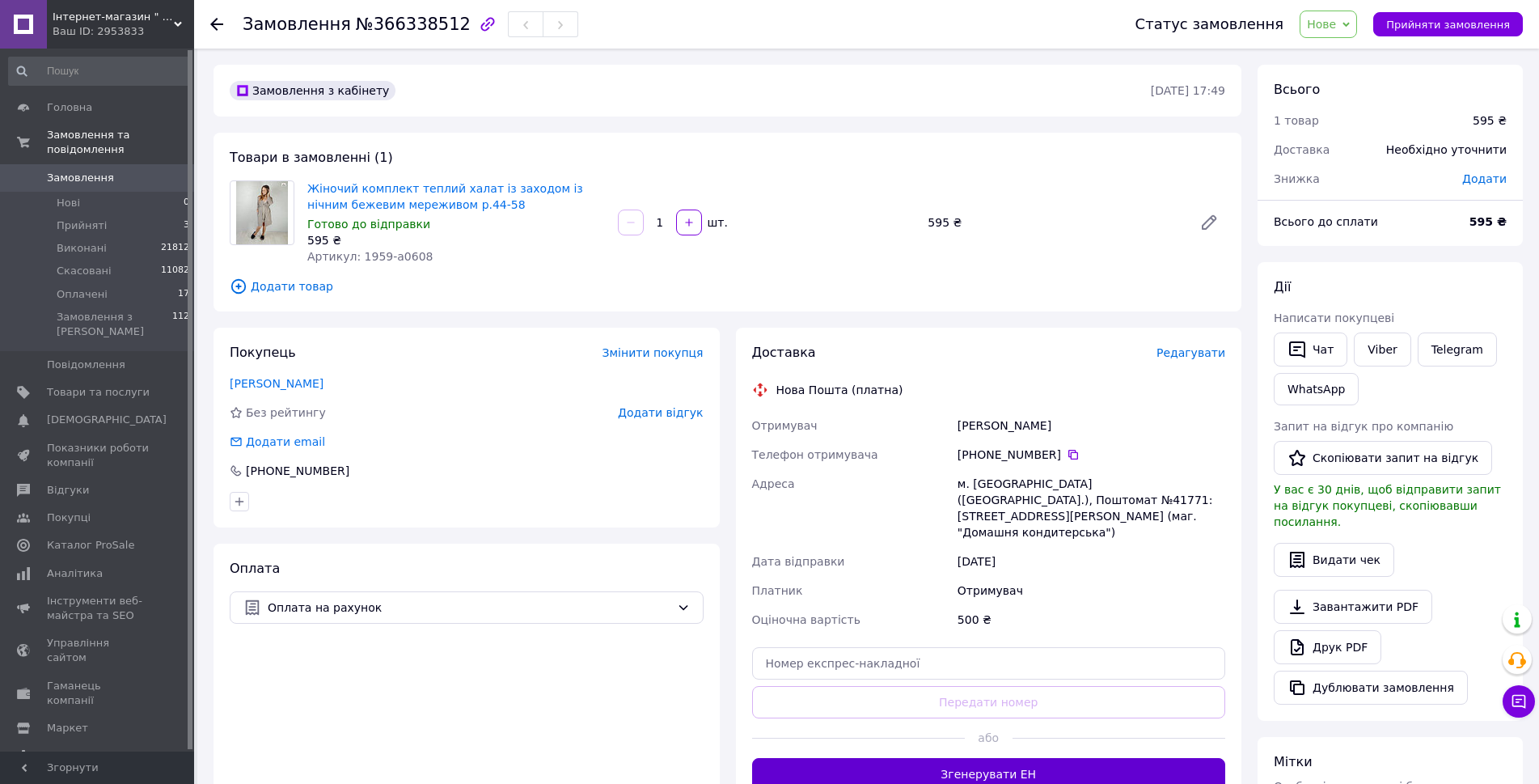
scroll to position [80, 0]
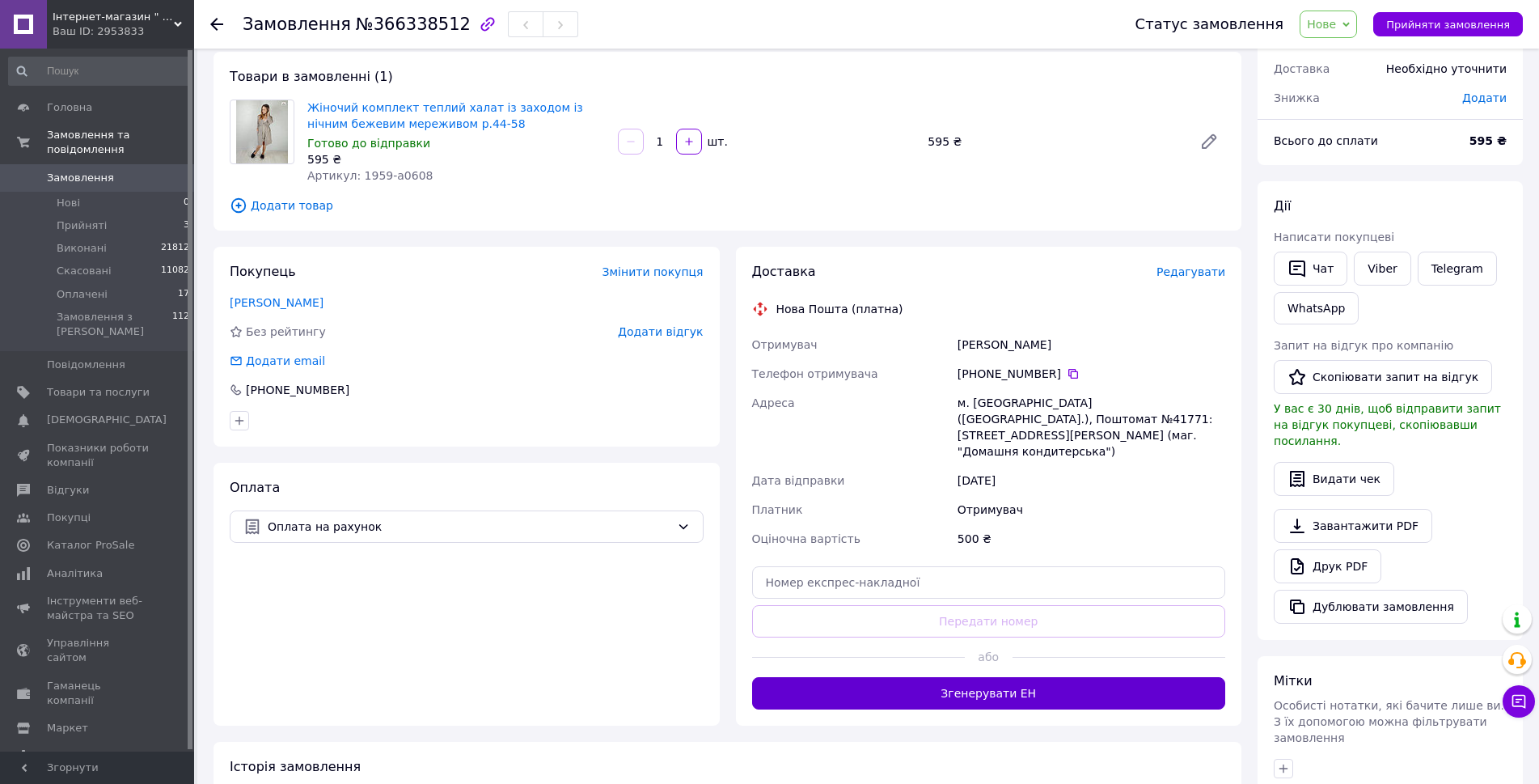
click at [1024, 680] on button "Згенерувати ЕН" at bounding box center [989, 693] width 474 height 33
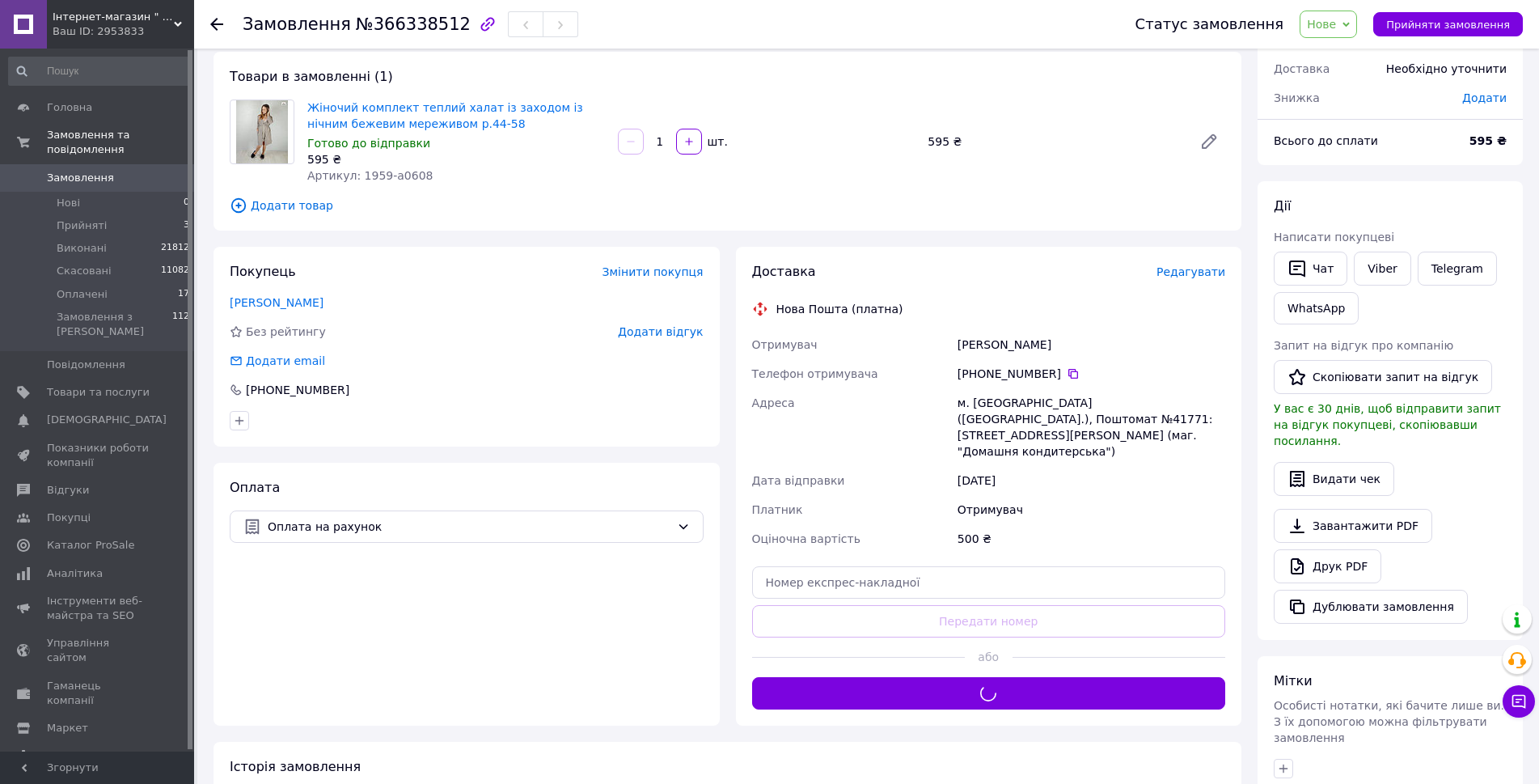
scroll to position [0, 0]
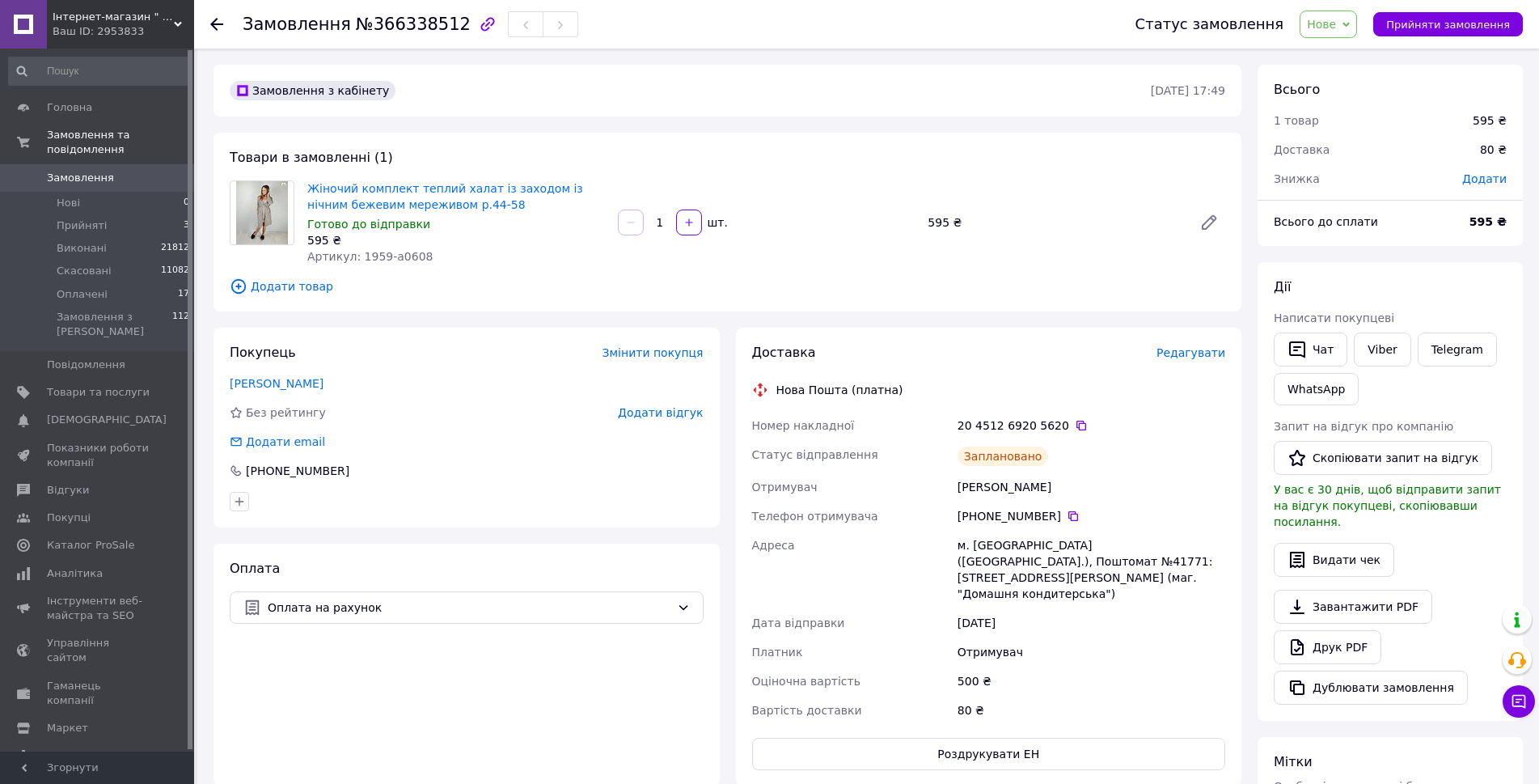
click at [1018, 484] on div "[PERSON_NAME]" at bounding box center [1092, 486] width 274 height 29
copy div "[PERSON_NAME]"
click at [1076, 421] on icon at bounding box center [1081, 425] width 10 height 10
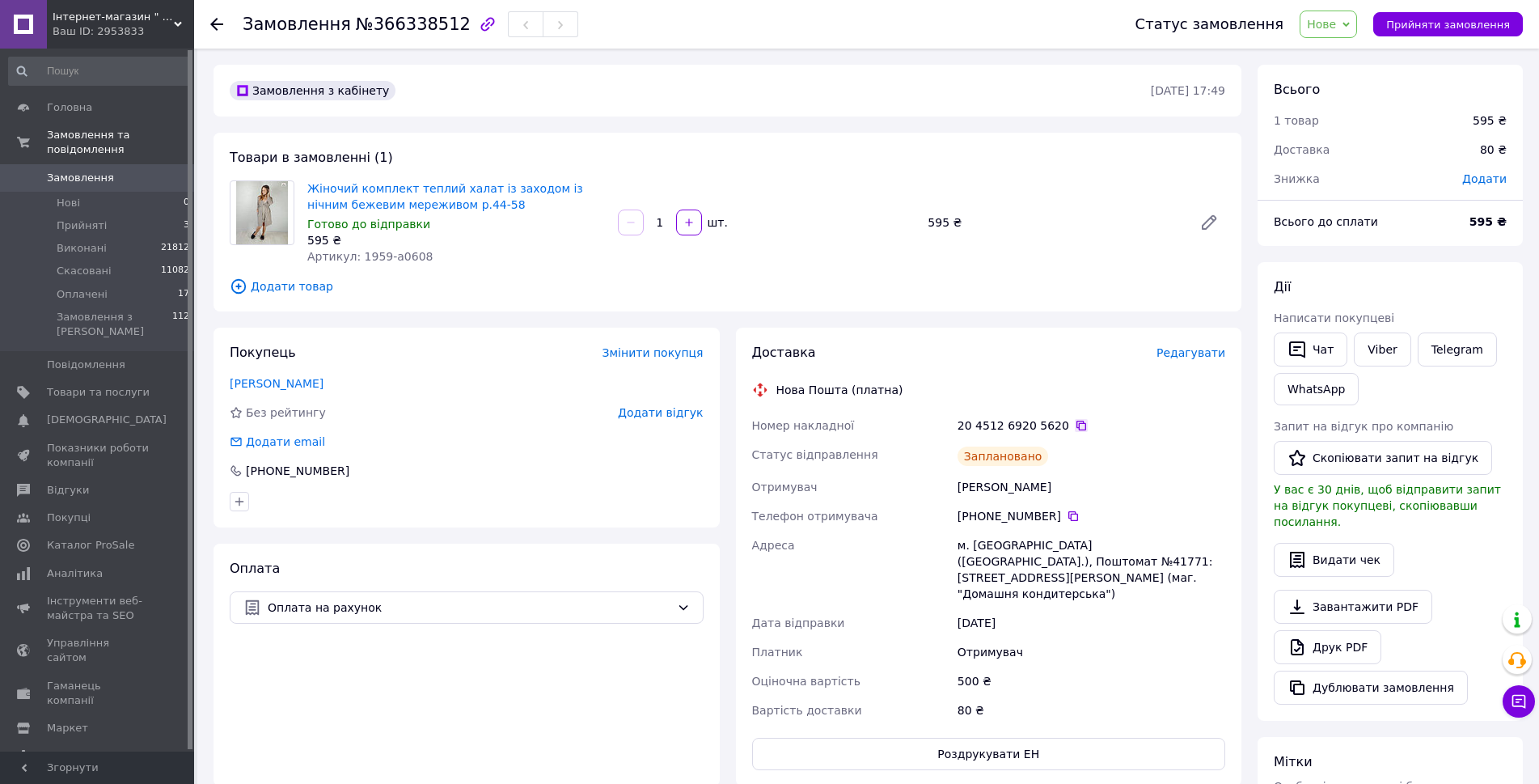
click at [1075, 424] on icon at bounding box center [1082, 426] width 13 height 13
click at [1347, 34] on span "Нове" at bounding box center [1328, 24] width 57 height 28
click at [1351, 127] on li "Оплачено" at bounding box center [1338, 128] width 75 height 24
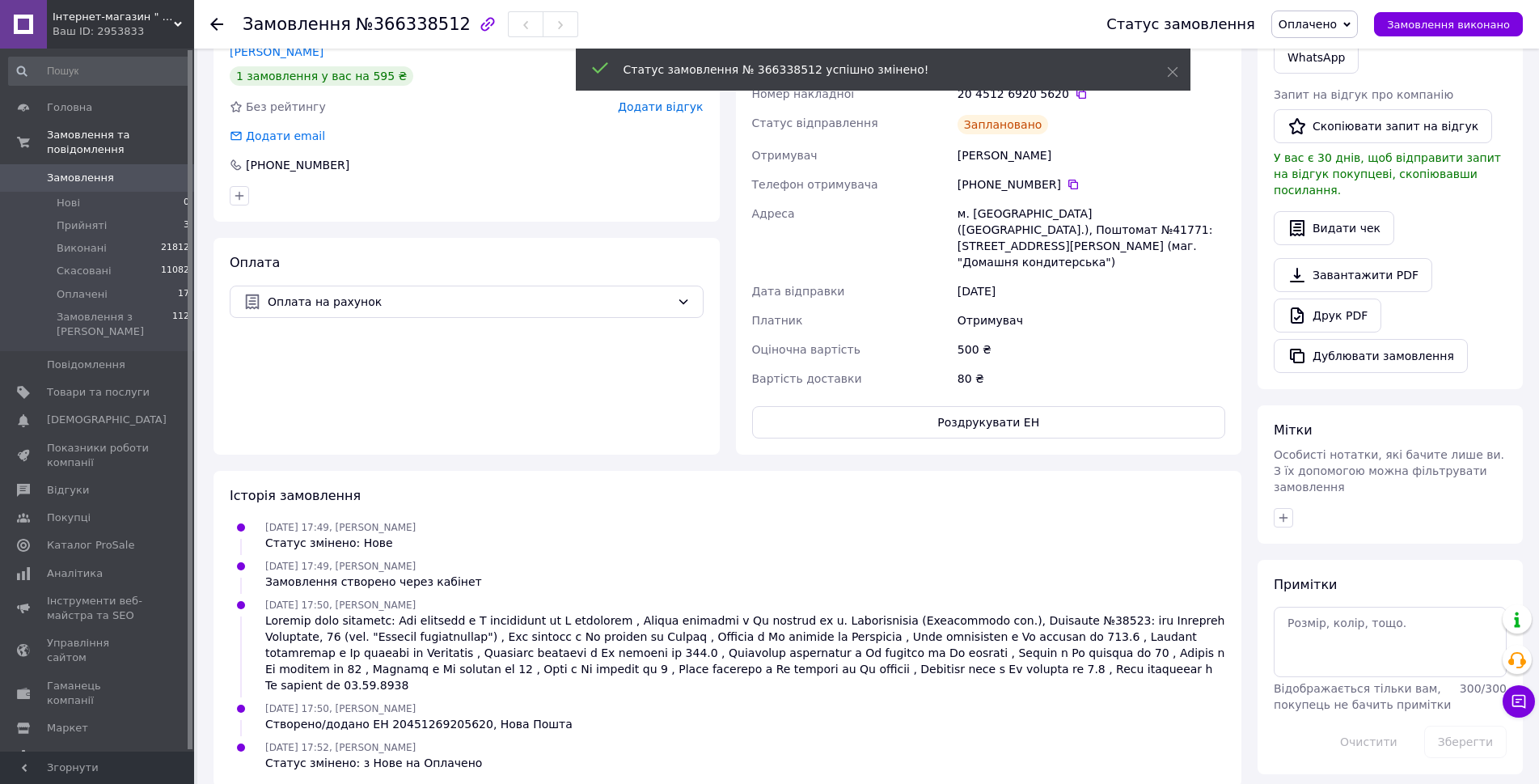
scroll to position [335, 0]
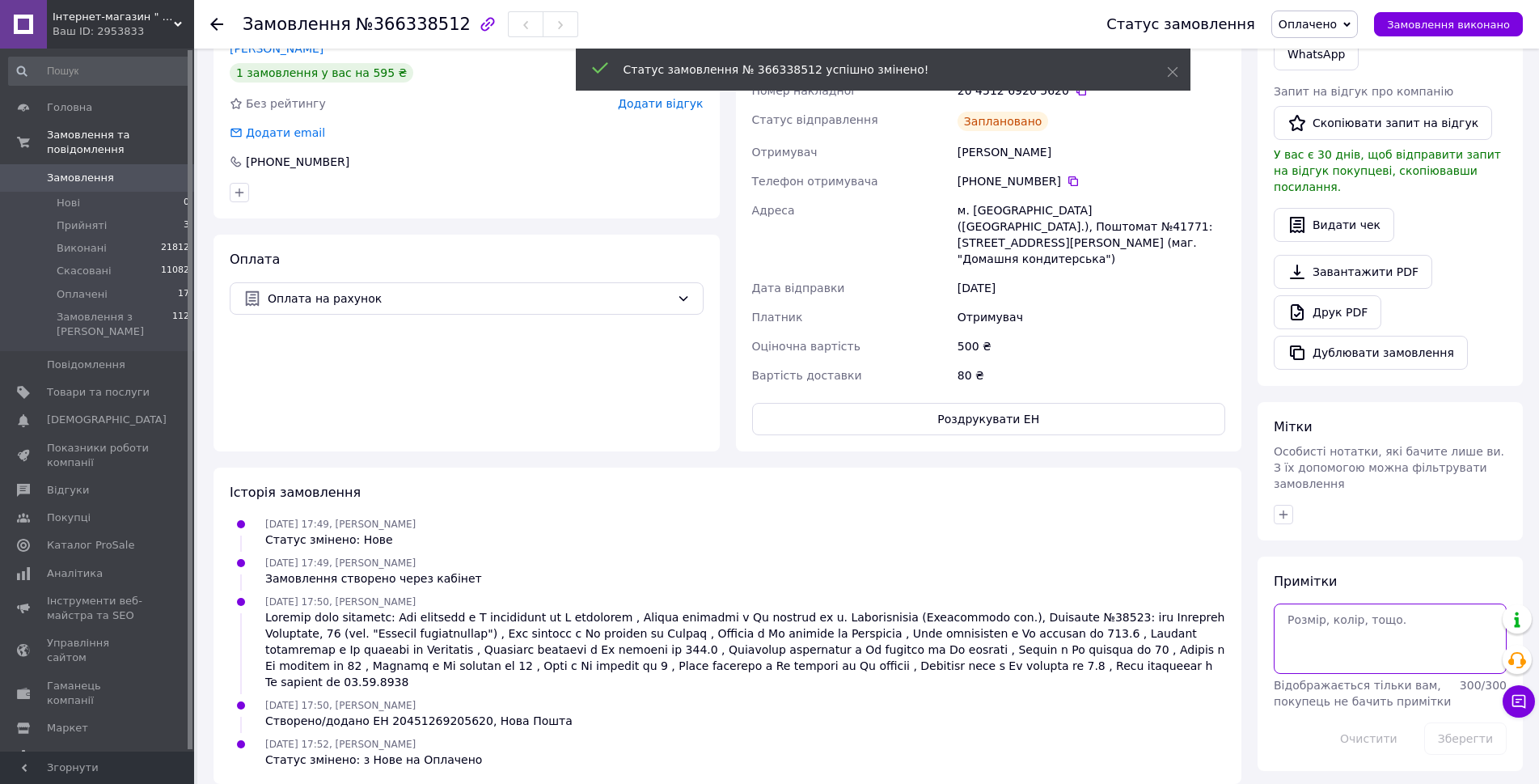
click at [1431, 603] on textarea at bounding box center [1390, 638] width 233 height 70
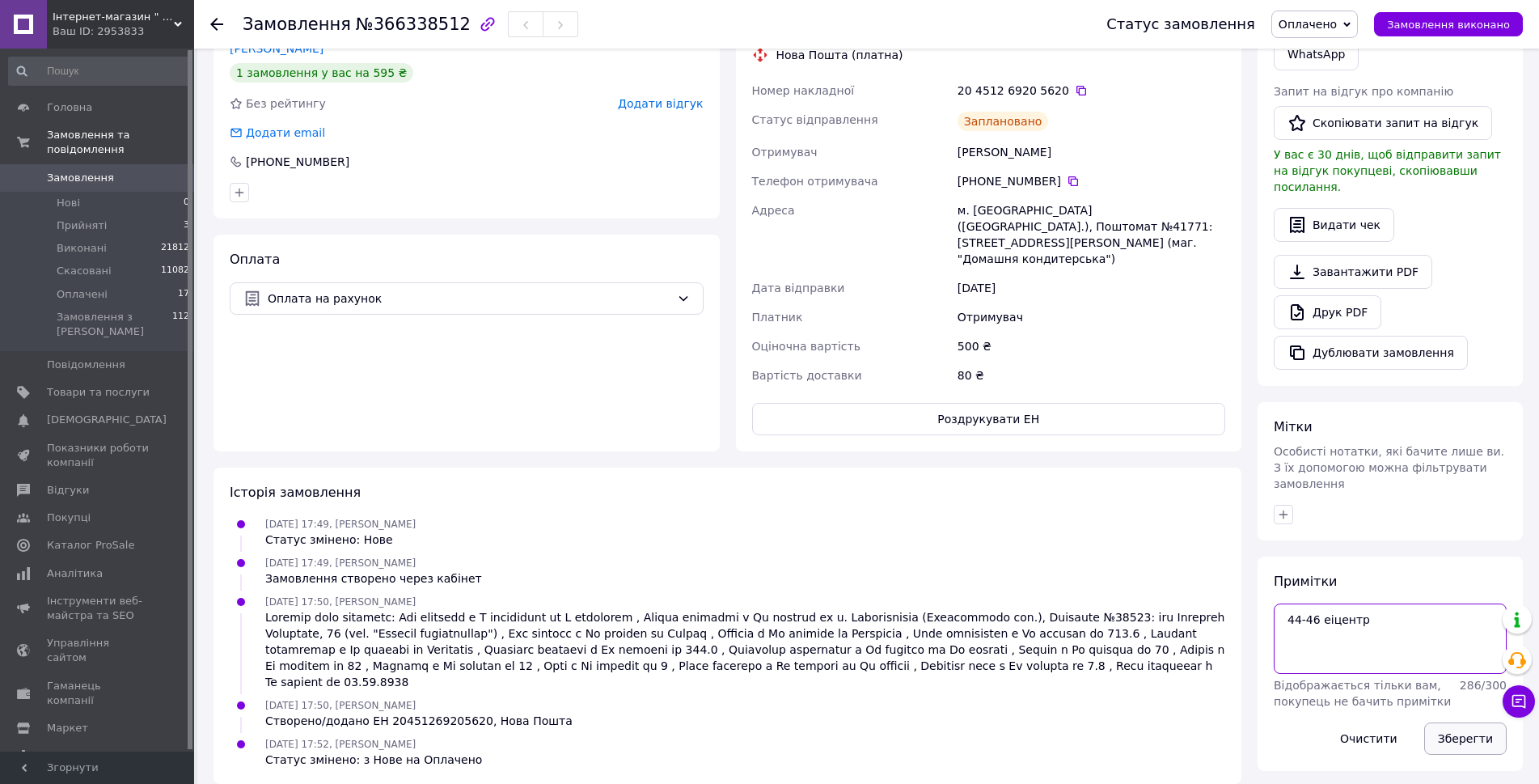
type textarea "44-46 еіцентр"
click at [1471, 722] on button "Зберегти" at bounding box center [1466, 738] width 82 height 33
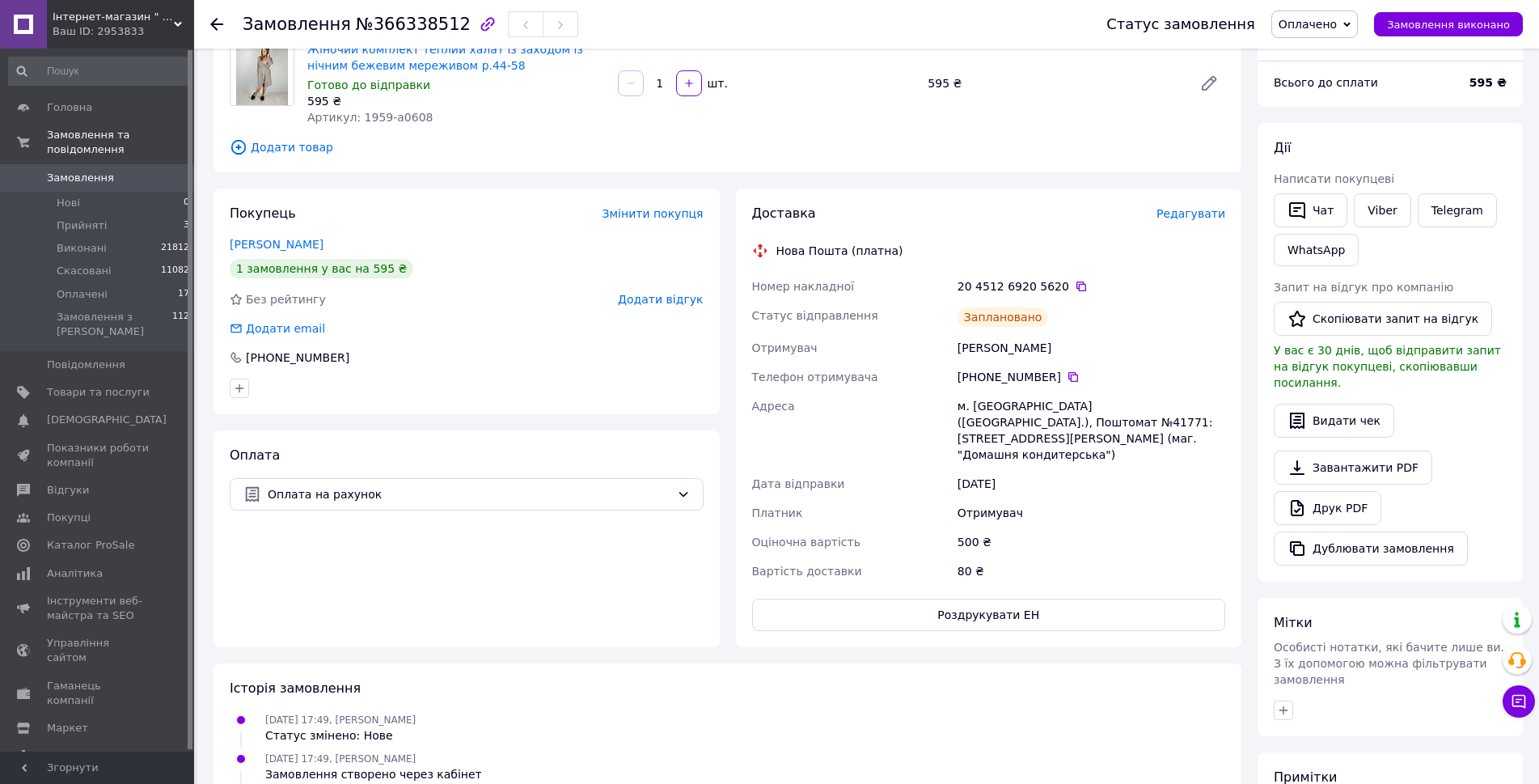
scroll to position [0, 0]
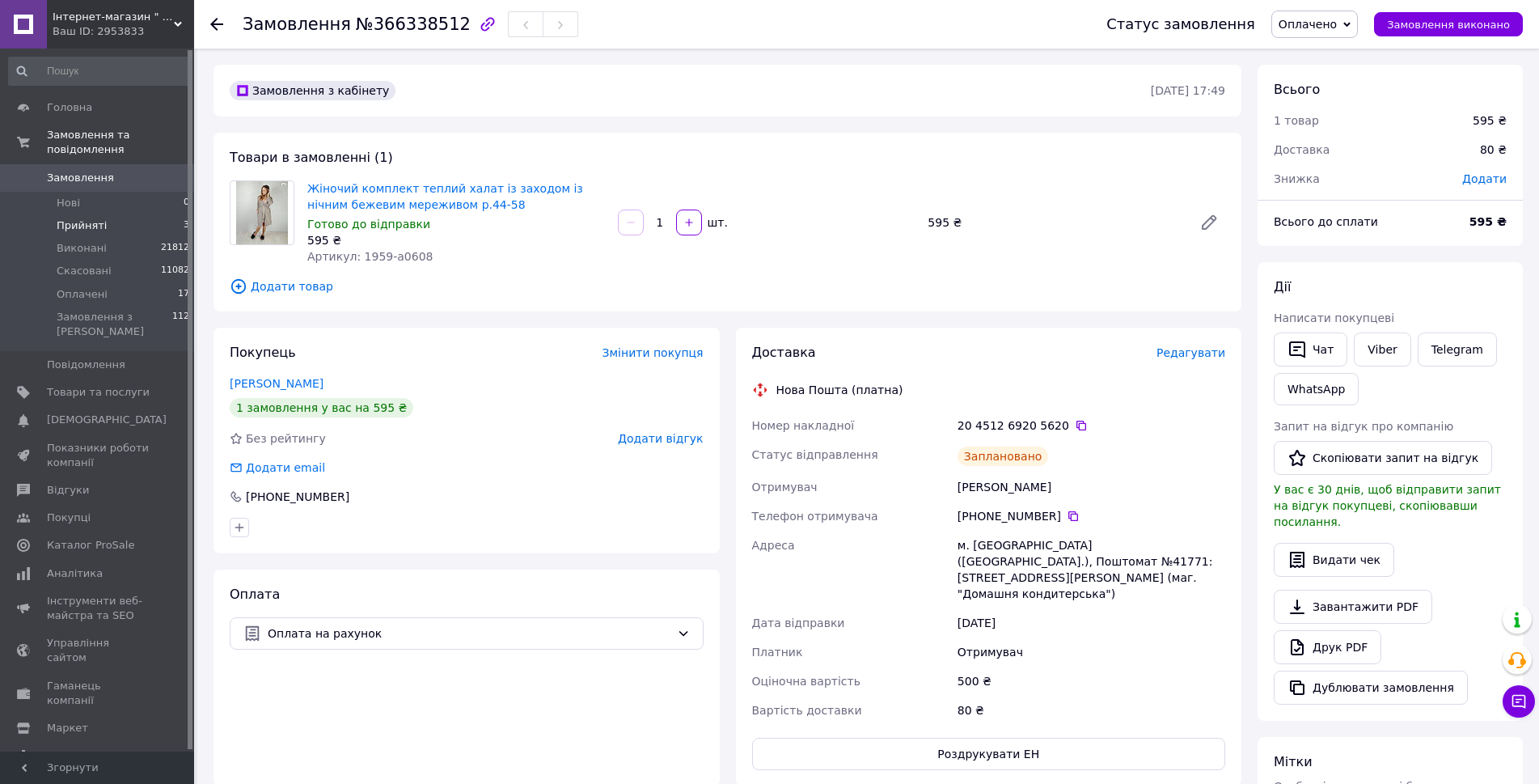
click at [79, 218] on span "Прийняті" at bounding box center [81, 225] width 50 height 14
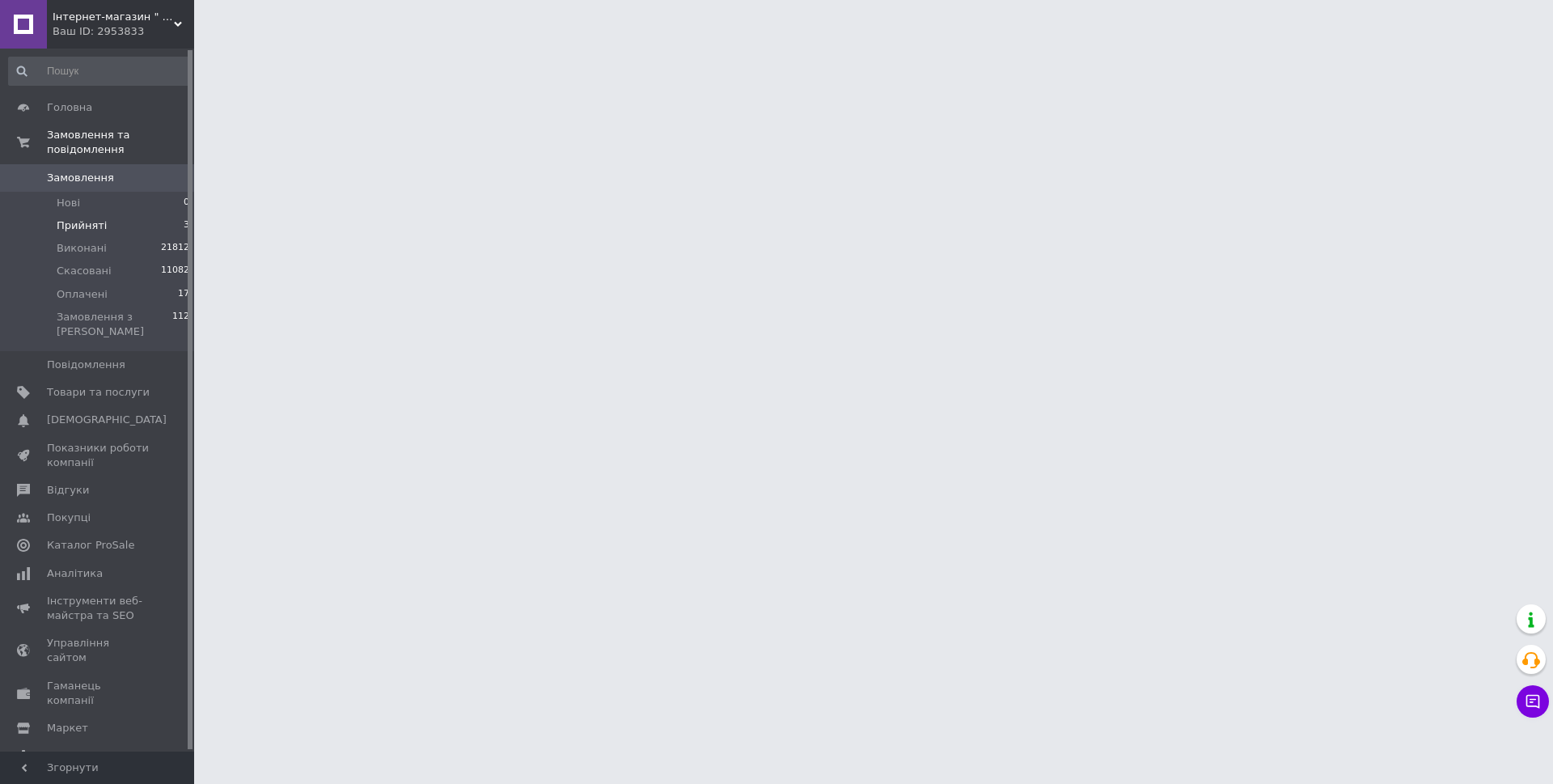
click at [80, 218] on span "Прийняті" at bounding box center [81, 225] width 50 height 14
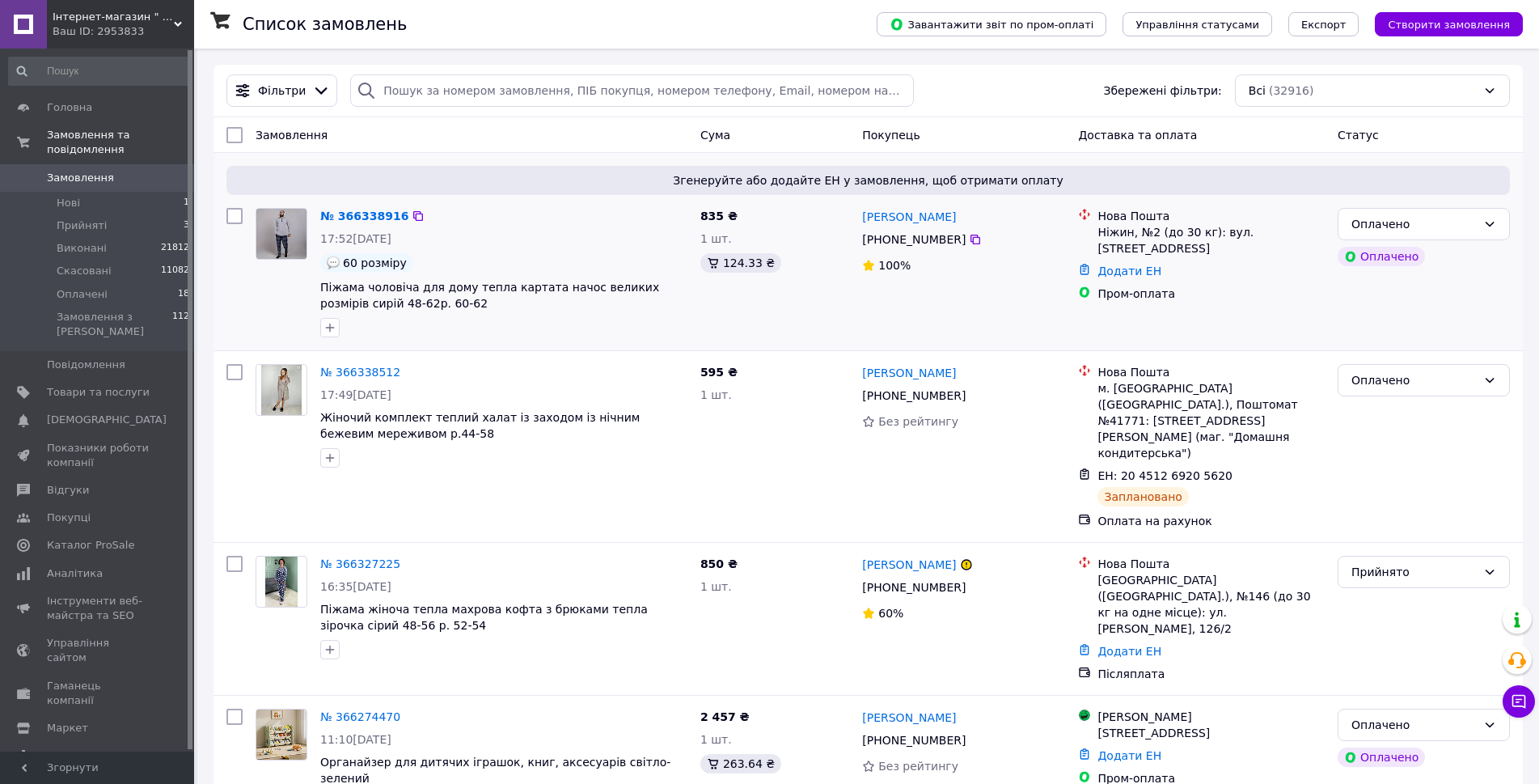
drag, startPoint x: 352, startPoint y: 216, endPoint x: 487, endPoint y: 171, distance: 142.3
click at [487, 171] on div "Згенеруйте або додайте ЕН у замовлення, щоб отримати оплату" at bounding box center [869, 180] width 1284 height 29
click at [82, 191] on li "Нові 1" at bounding box center [100, 203] width 199 height 23
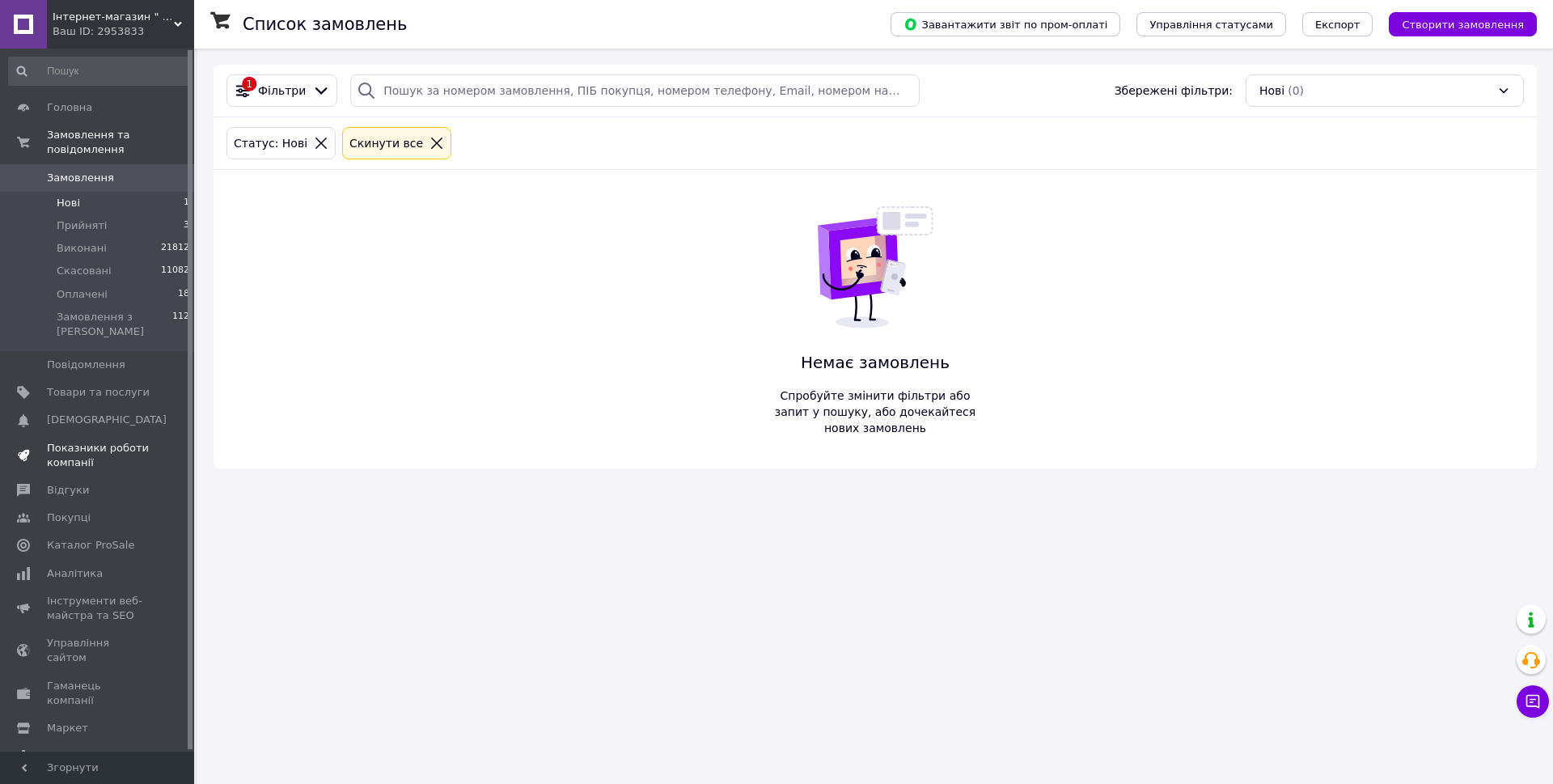
click at [86, 435] on link "Показники роботи компанії" at bounding box center [100, 456] width 199 height 42
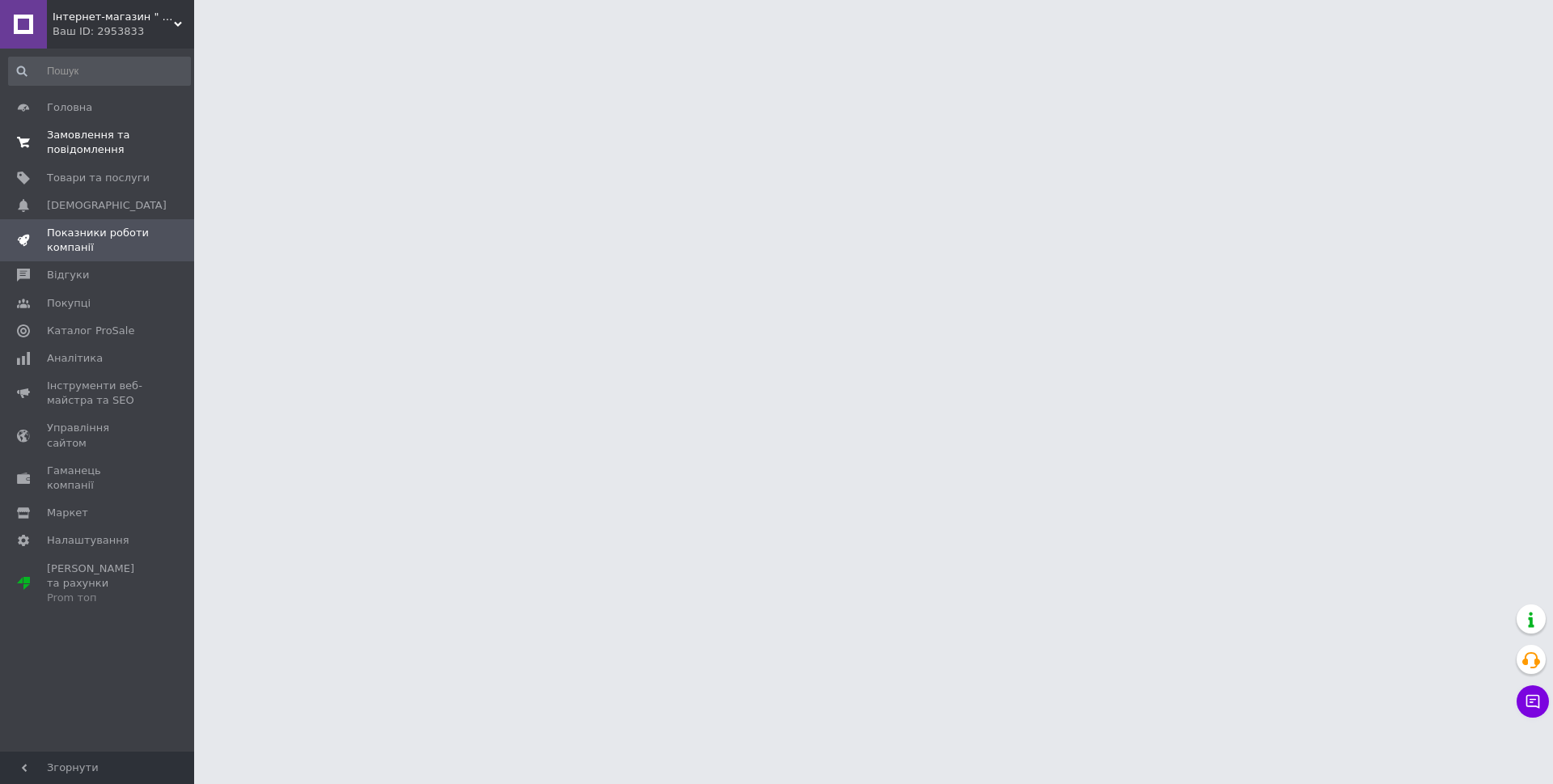
click at [70, 153] on span "Замовлення та повідомлення" at bounding box center [98, 142] width 102 height 29
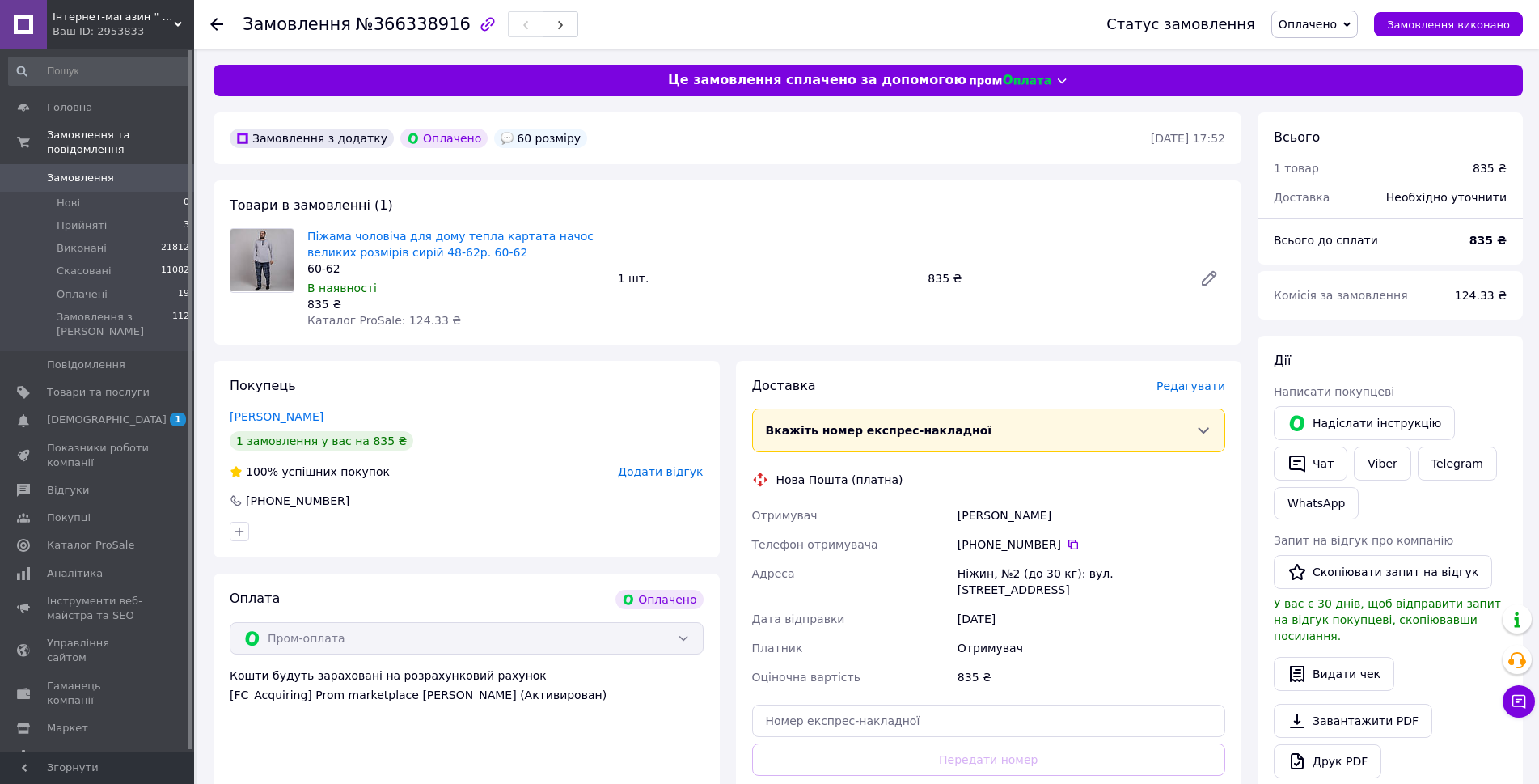
click at [740, 237] on div "Піжама чоловіча для дому тепла картата начос великих розмірів сирій 48-62р. [PH…" at bounding box center [766, 279] width 931 height 107
click at [1036, 521] on div "Пивовар Людмила" at bounding box center [1092, 515] width 274 height 29
copy div "Пивовар Людмила"
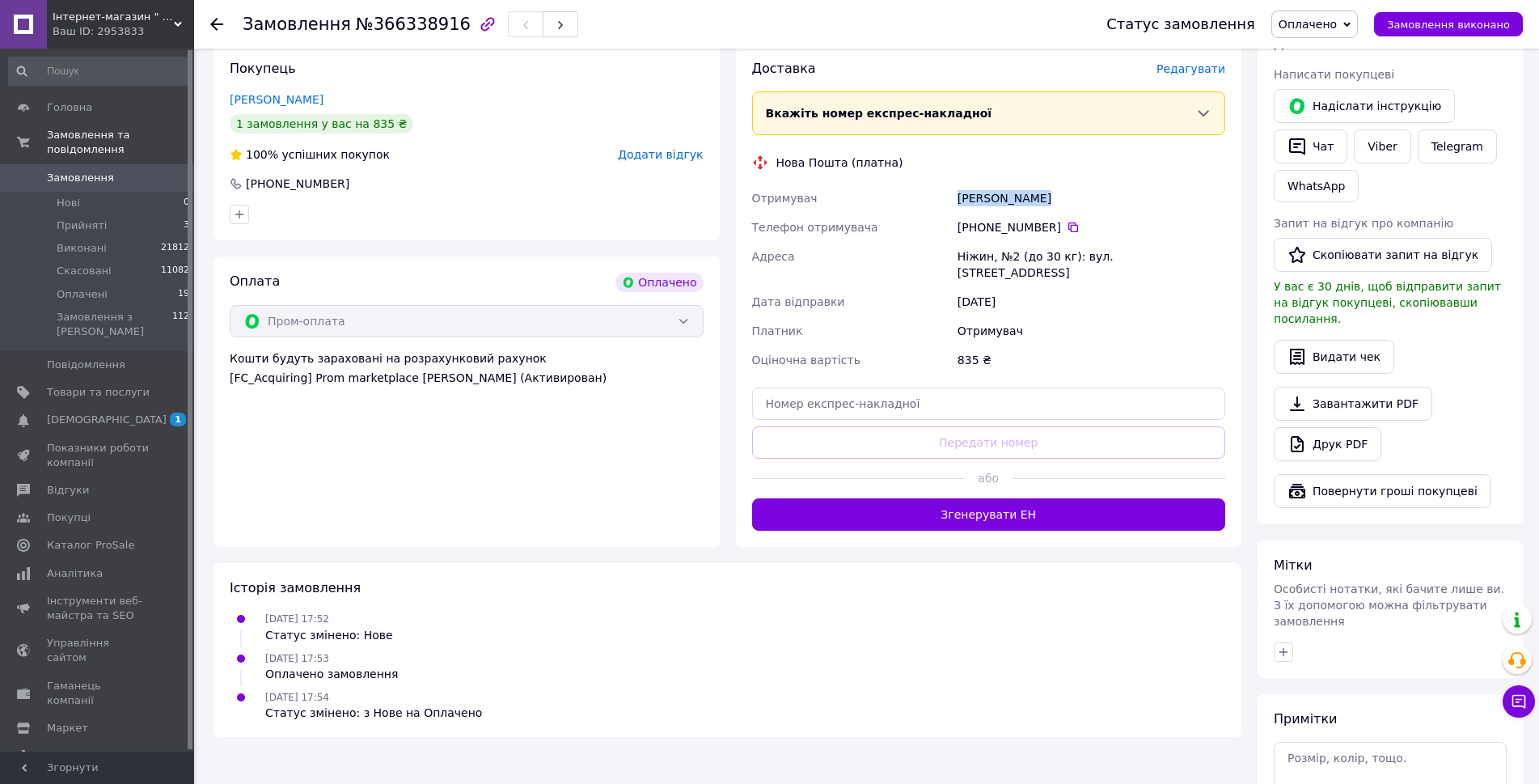
scroll to position [404, 0]
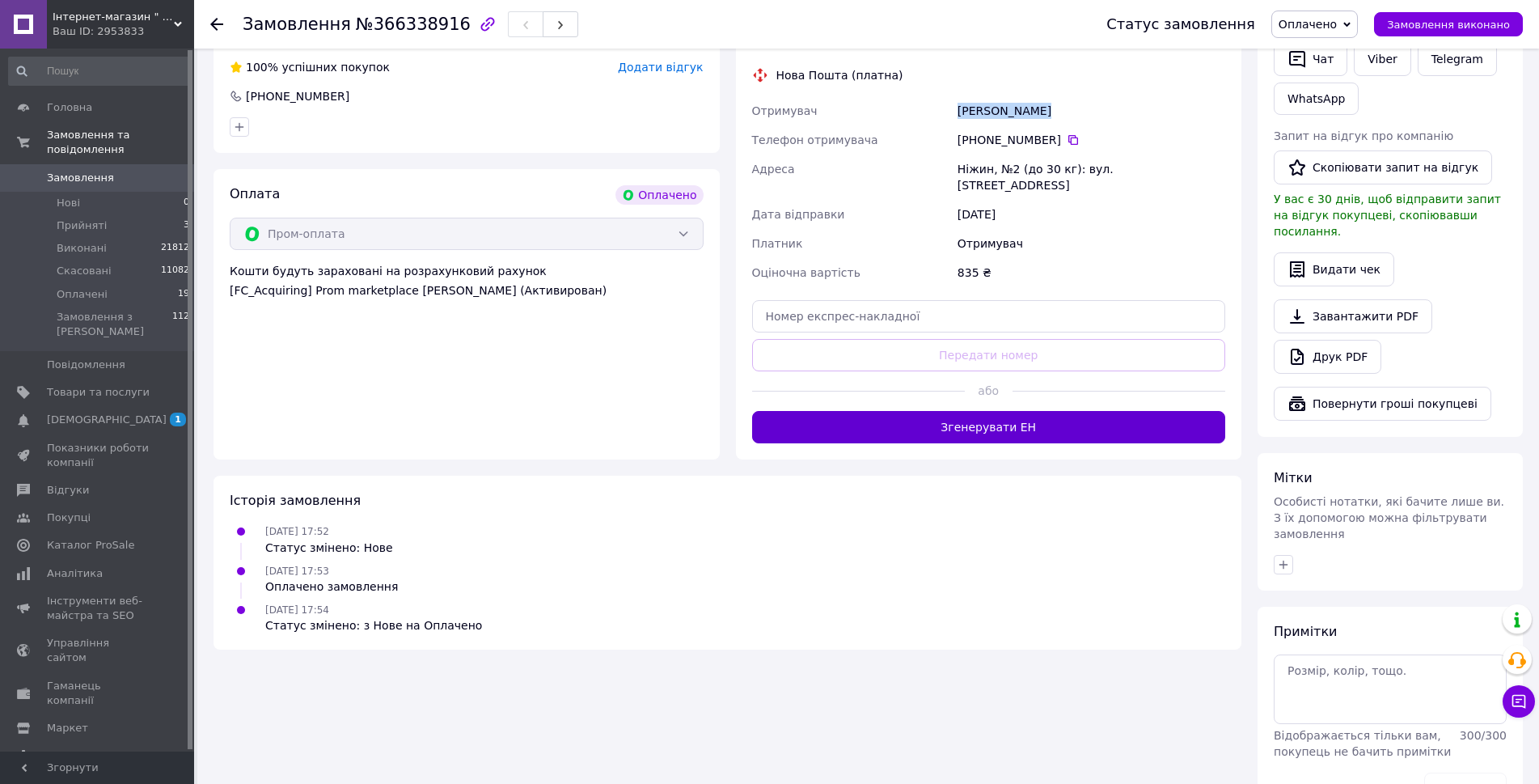
click at [983, 411] on button "Згенерувати ЕН" at bounding box center [989, 427] width 474 height 33
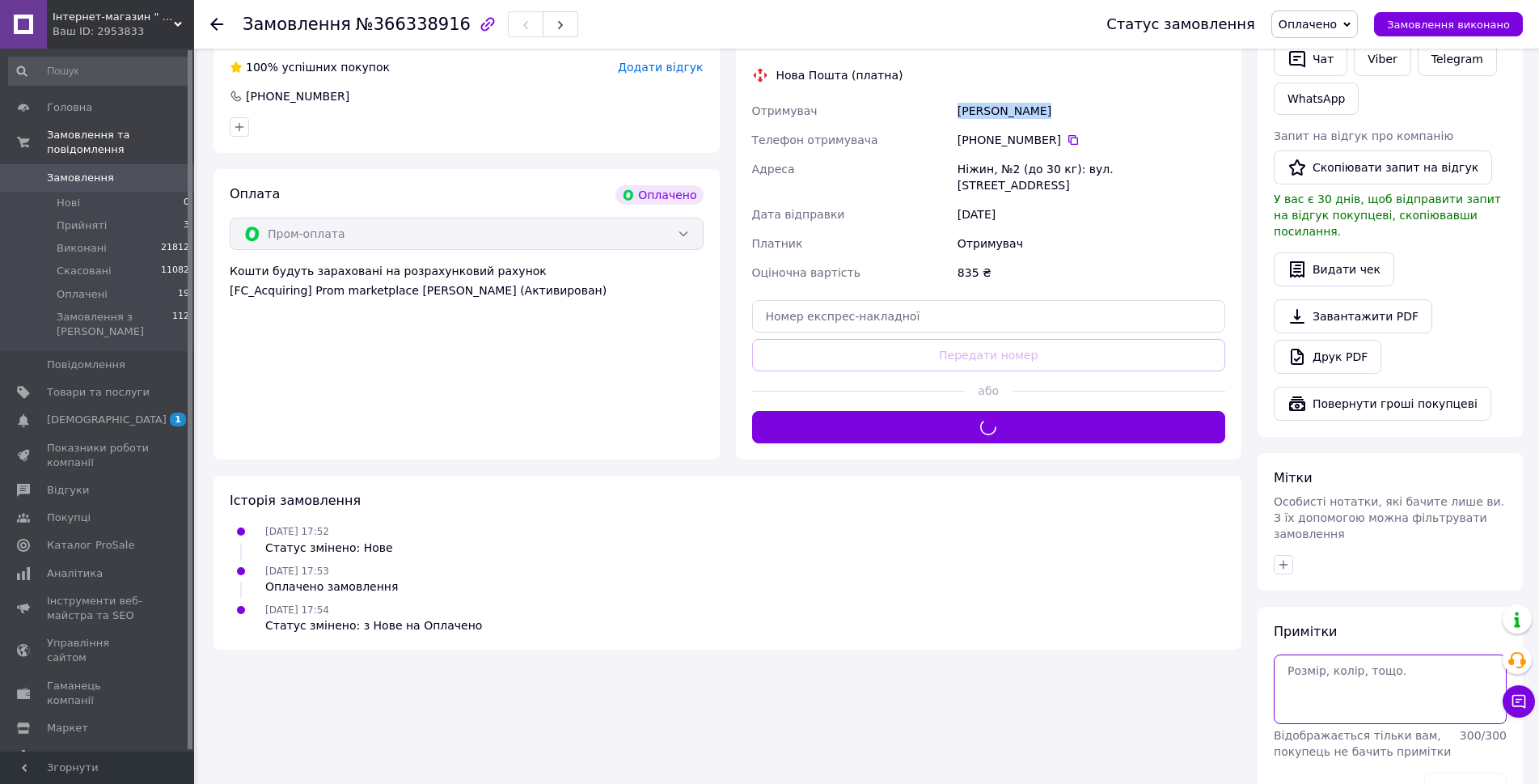
click at [1350, 660] on textarea at bounding box center [1390, 688] width 233 height 70
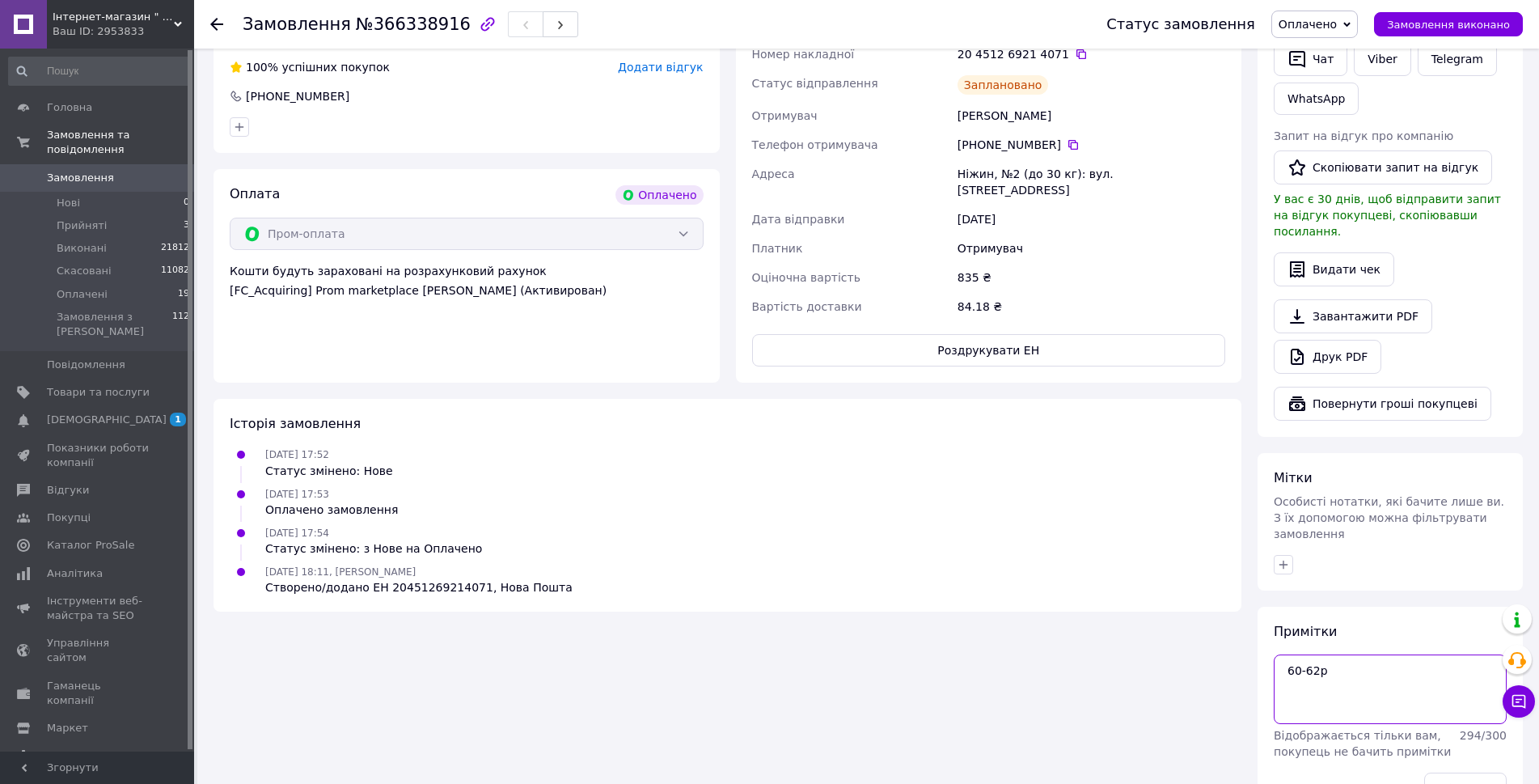
type textarea "60-62р"
click at [1465, 775] on div "Зберегти" at bounding box center [1466, 788] width 96 height 45
click at [1458, 773] on button "Зберегти" at bounding box center [1466, 789] width 82 height 33
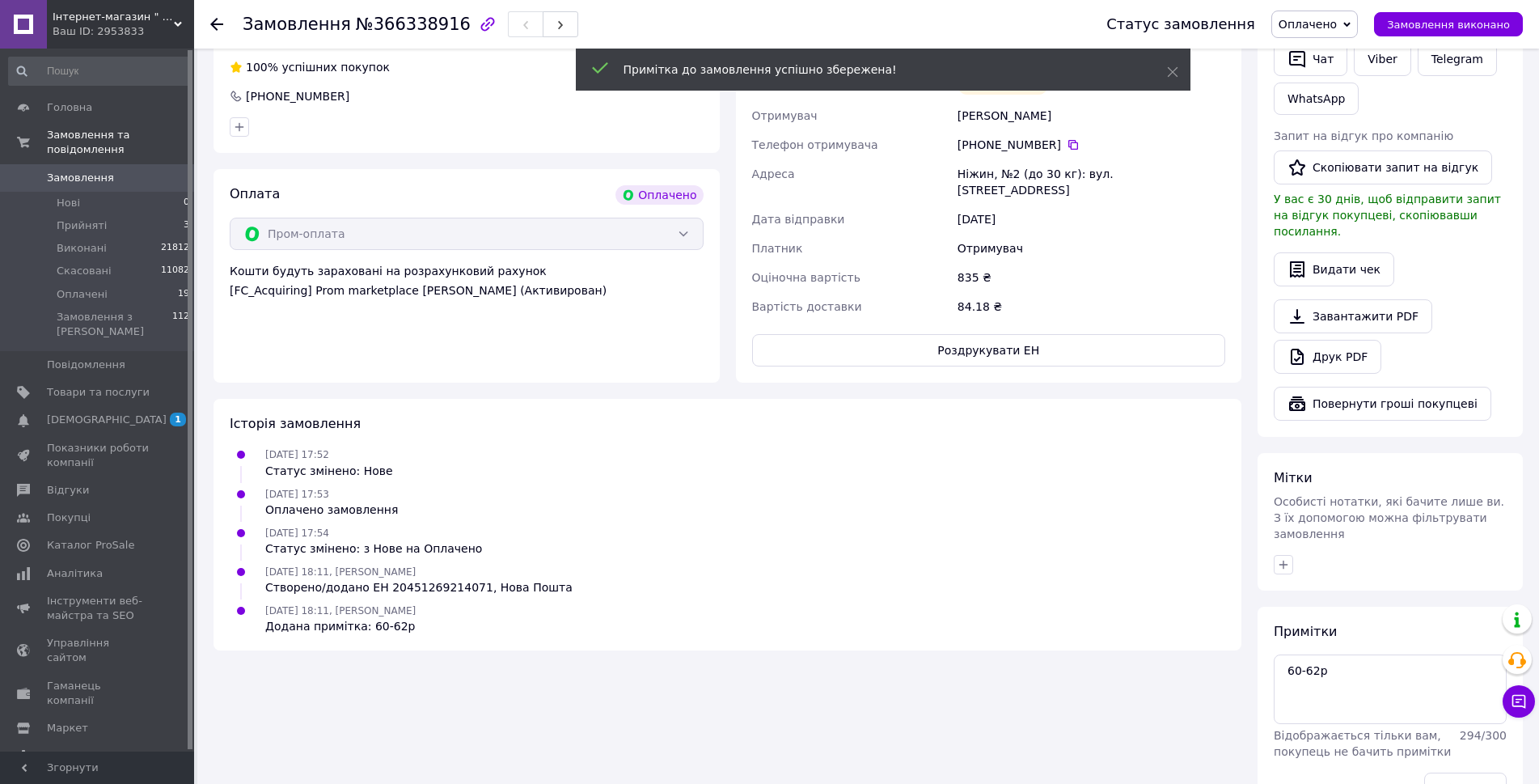
scroll to position [0, 0]
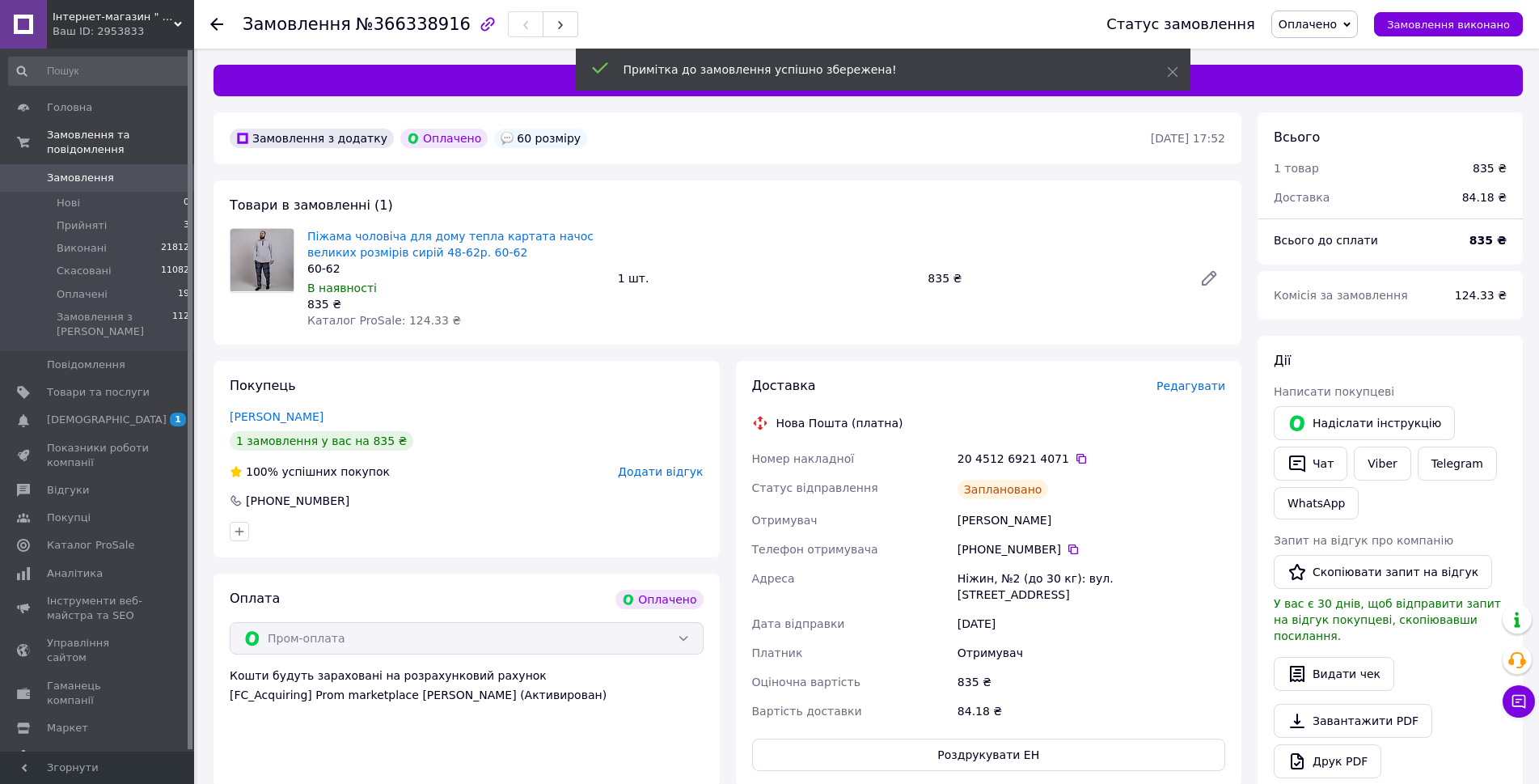
click at [1029, 524] on div "Пивовар Людмила" at bounding box center [1092, 520] width 274 height 29
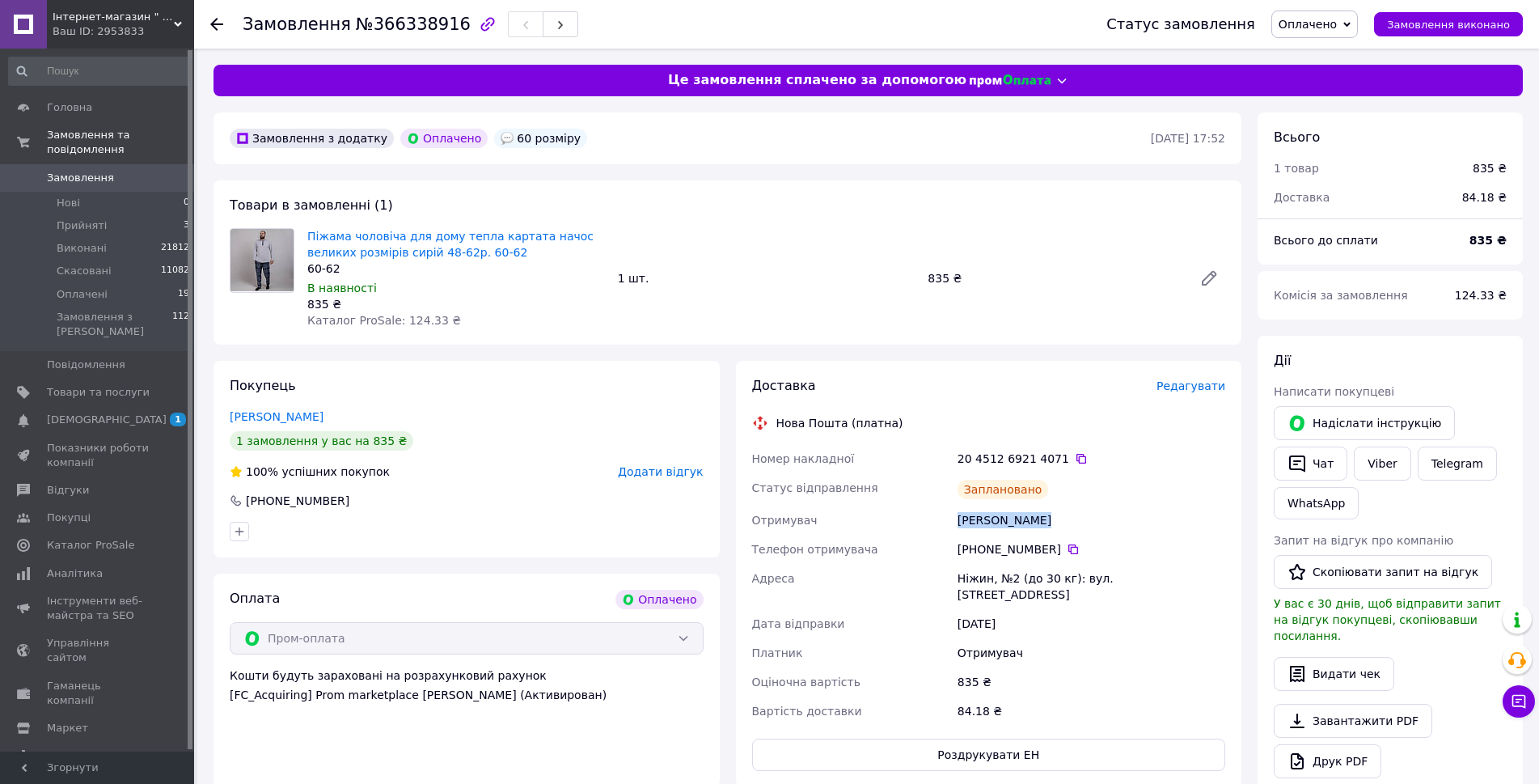
copy div "Пивовар Людмила"
click at [1075, 460] on icon at bounding box center [1082, 459] width 13 height 13
